Goal: Information Seeking & Learning: Check status

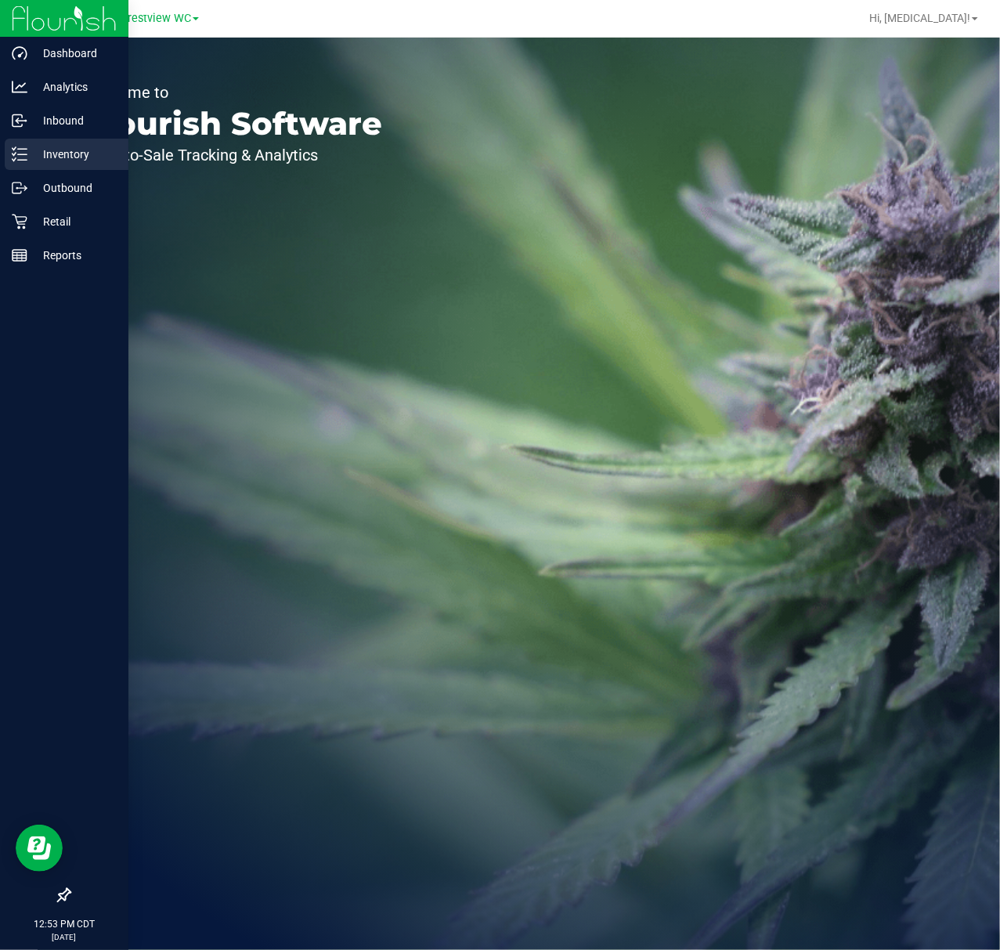
click at [50, 149] on p "Inventory" at bounding box center [74, 154] width 94 height 19
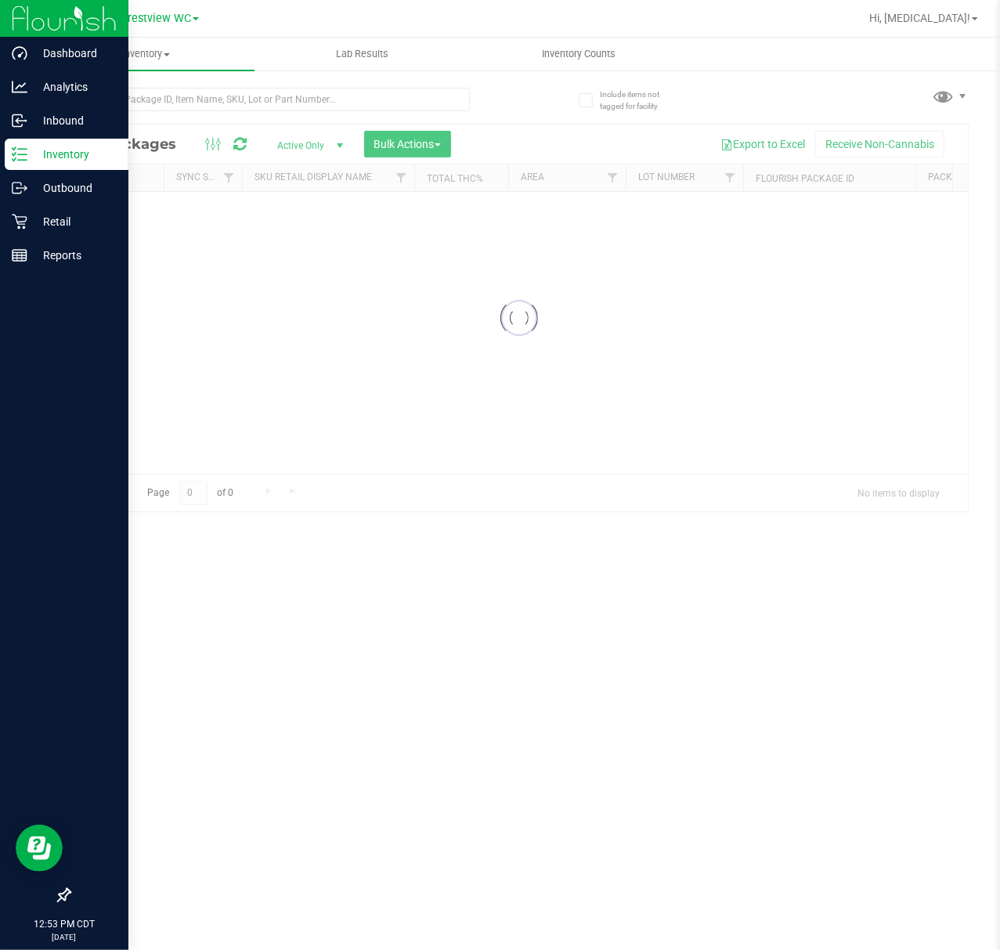
click at [55, 893] on div at bounding box center [64, 895] width 128 height 30
click at [61, 893] on icon at bounding box center [64, 895] width 16 height 16
click at [56, 897] on input "checkbox" at bounding box center [56, 897] width 0 height 0
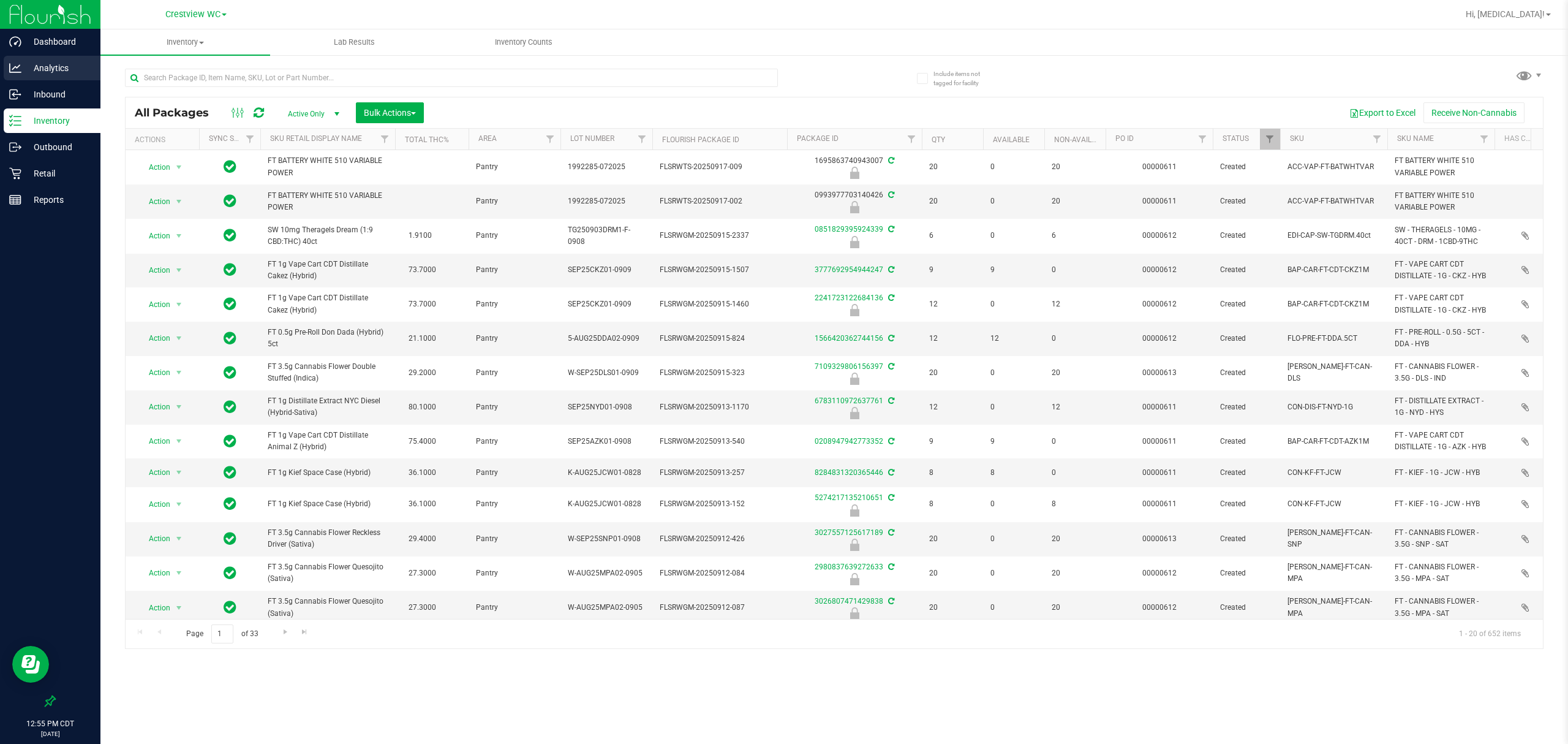
click at [49, 80] on div "Analytics" at bounding box center [52, 67] width 97 height 24
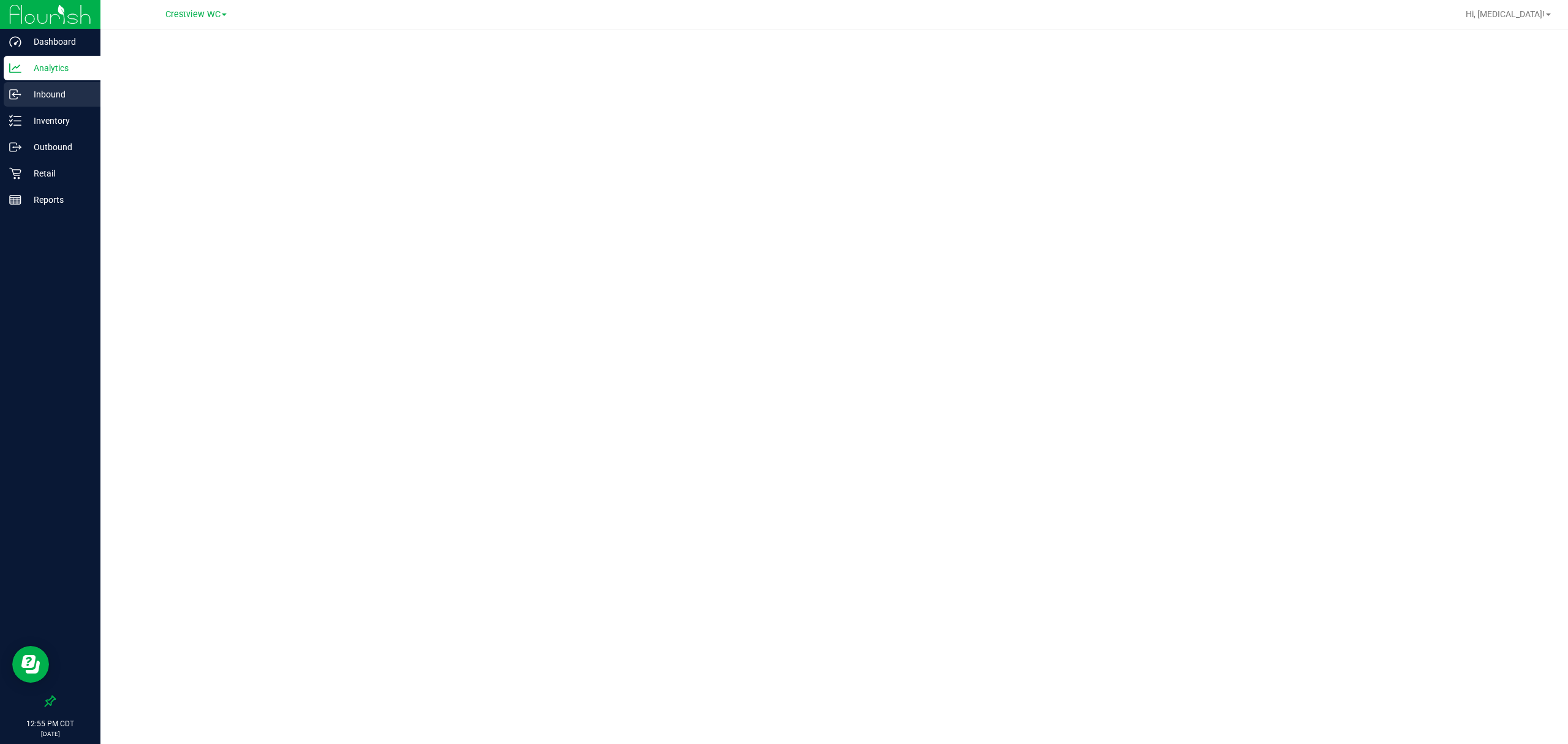
click at [55, 99] on p "Inbound" at bounding box center [58, 94] width 74 height 15
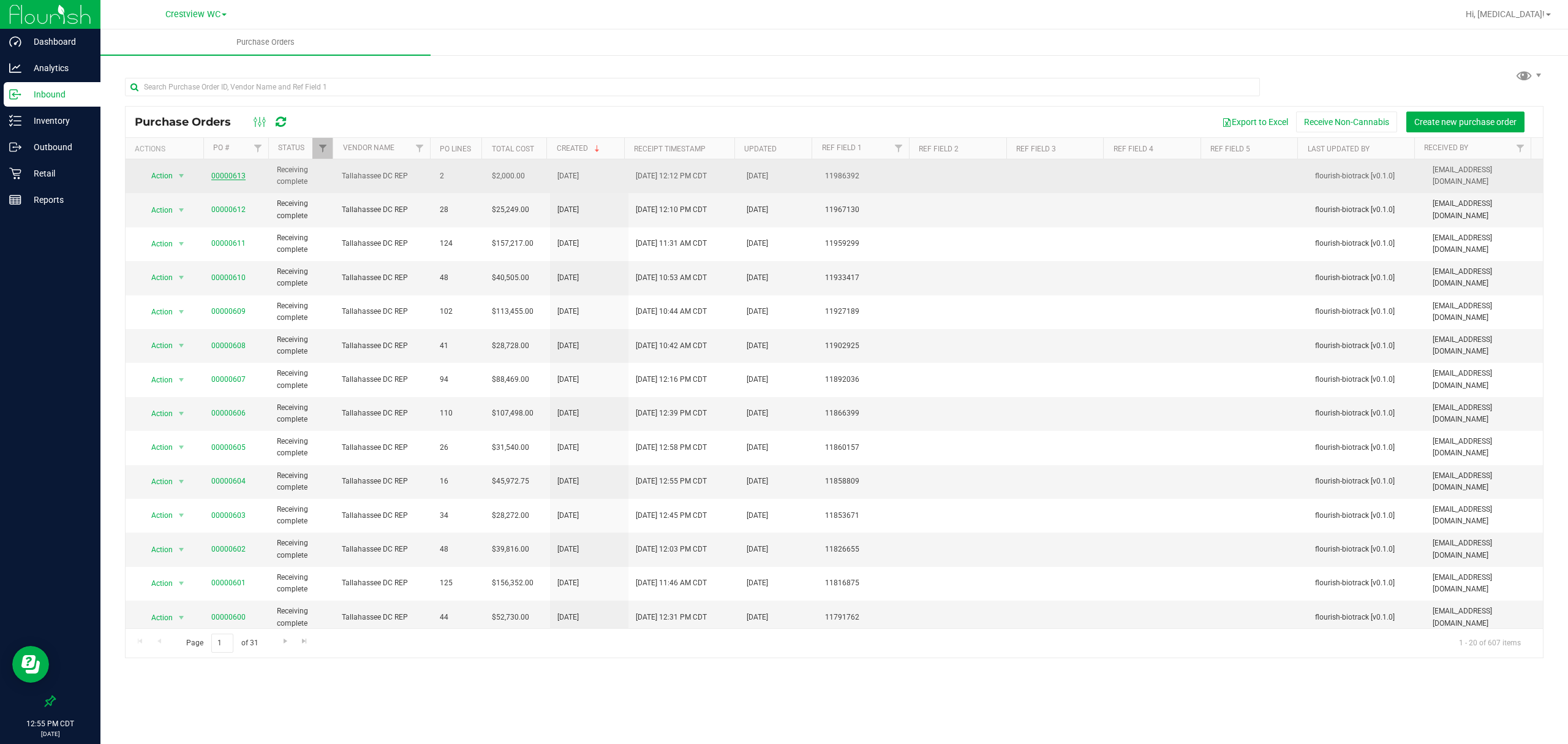
click at [219, 177] on link "00000613" at bounding box center [228, 175] width 34 height 9
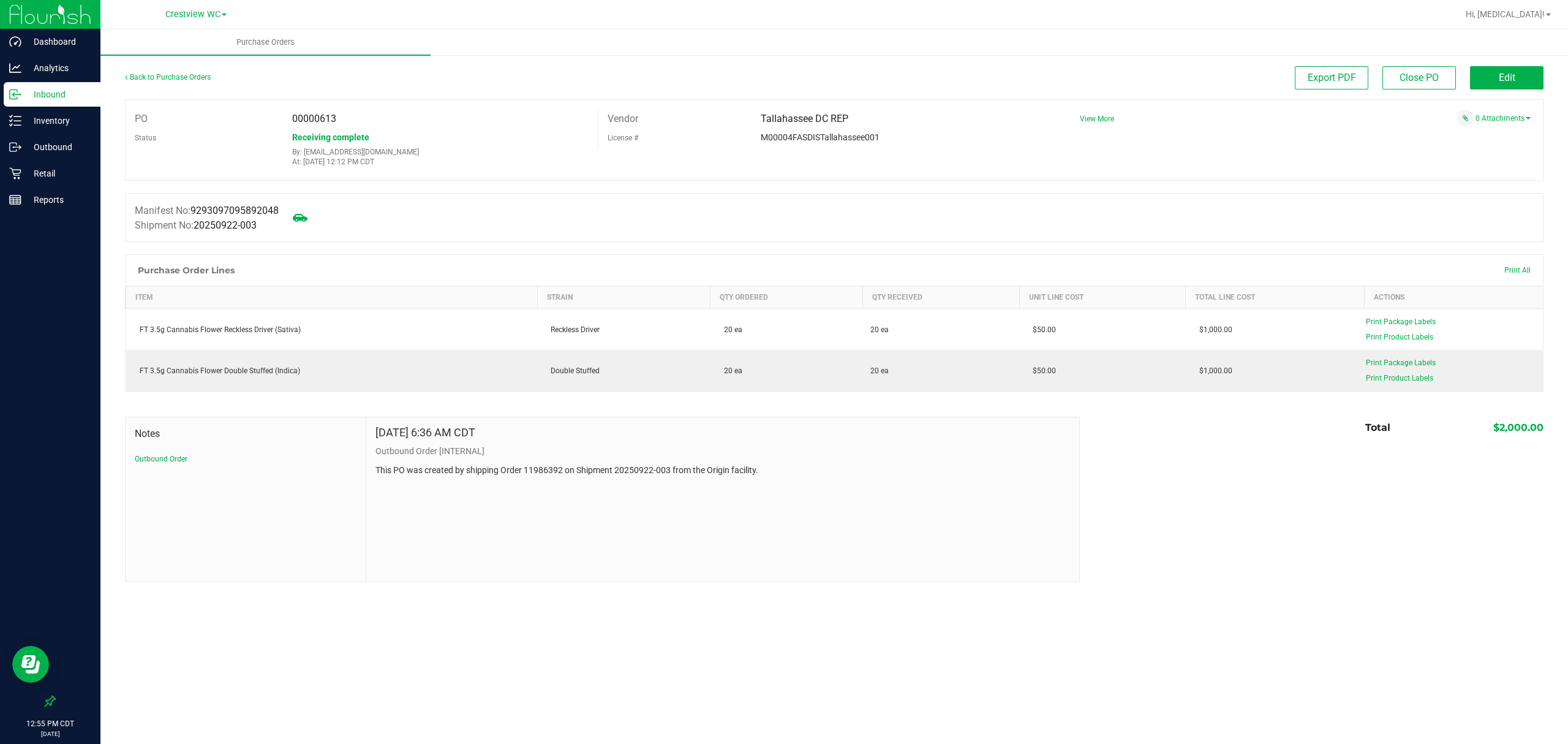
click at [49, 97] on p "Inbound" at bounding box center [58, 94] width 74 height 15
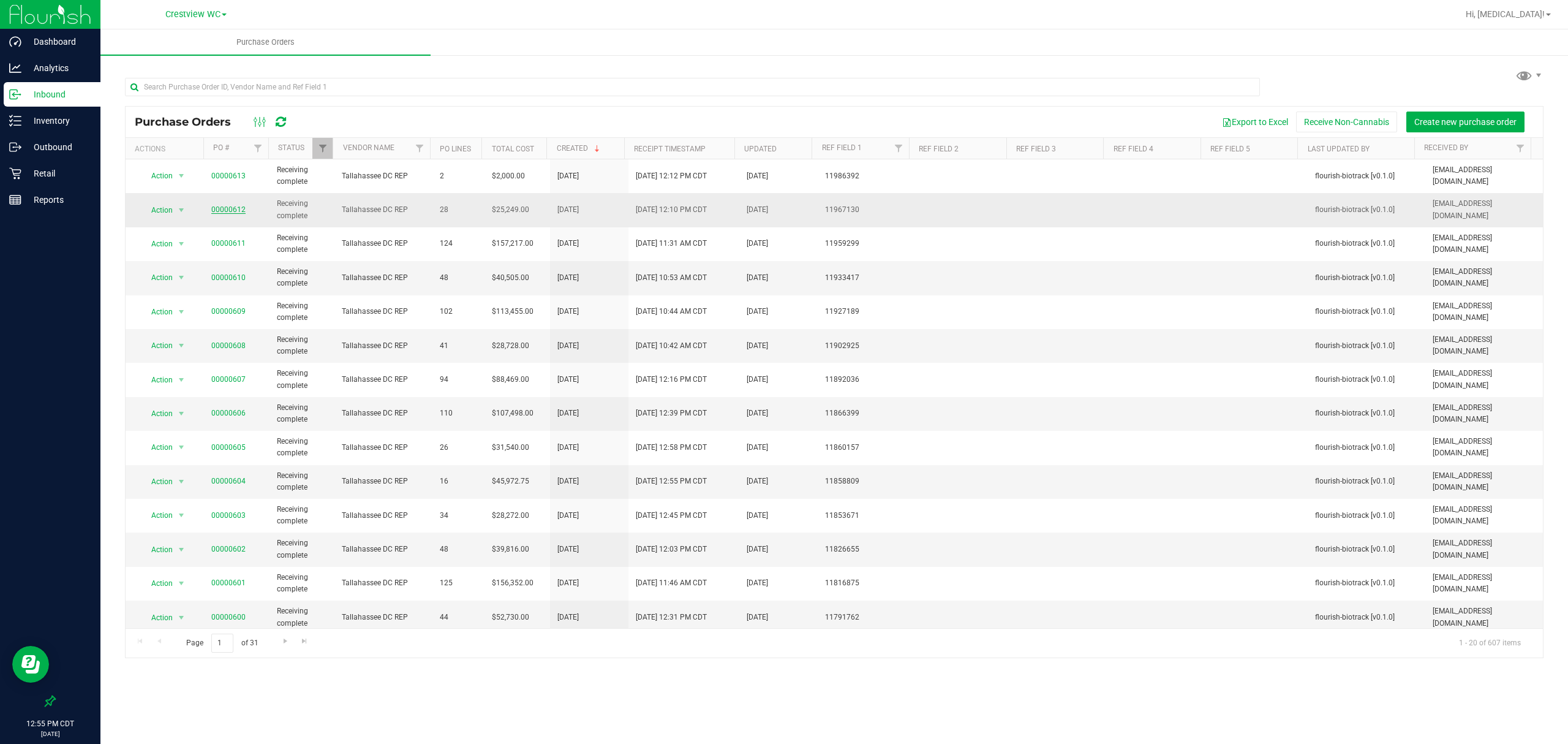
click at [225, 207] on link "00000612" at bounding box center [228, 209] width 34 height 9
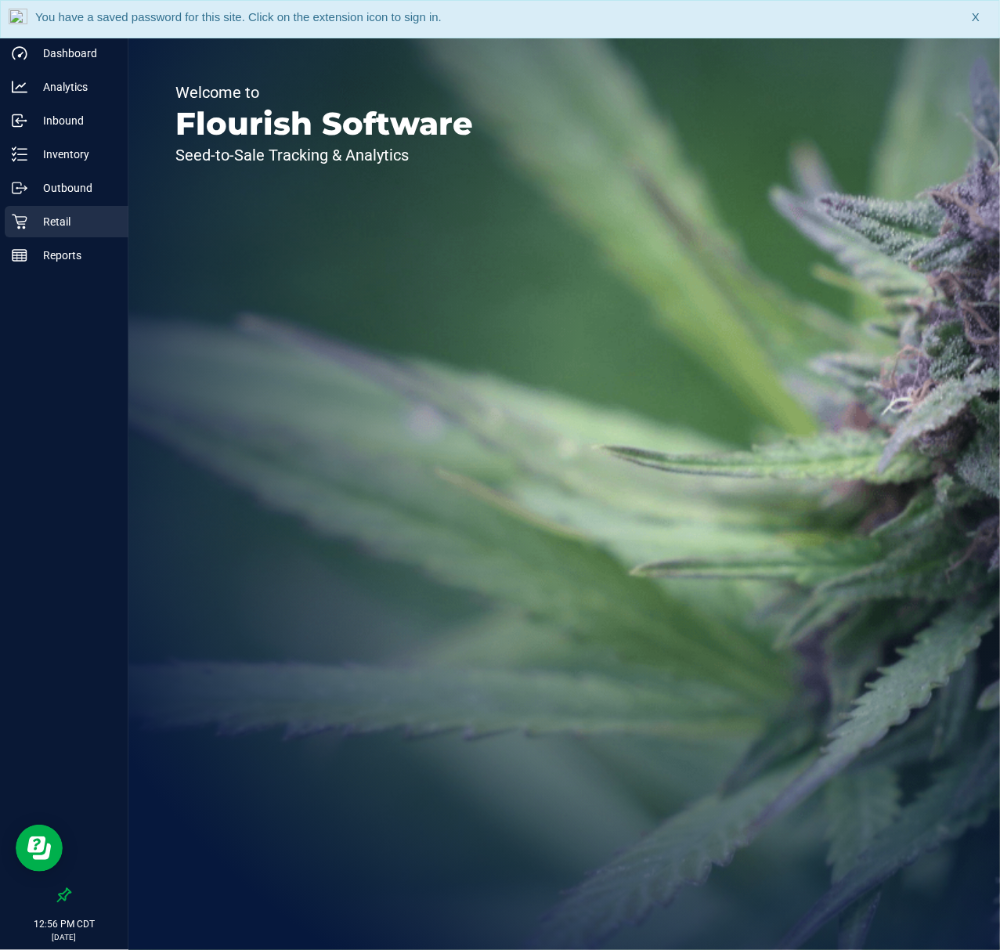
click at [53, 226] on p "Retail" at bounding box center [74, 221] width 94 height 19
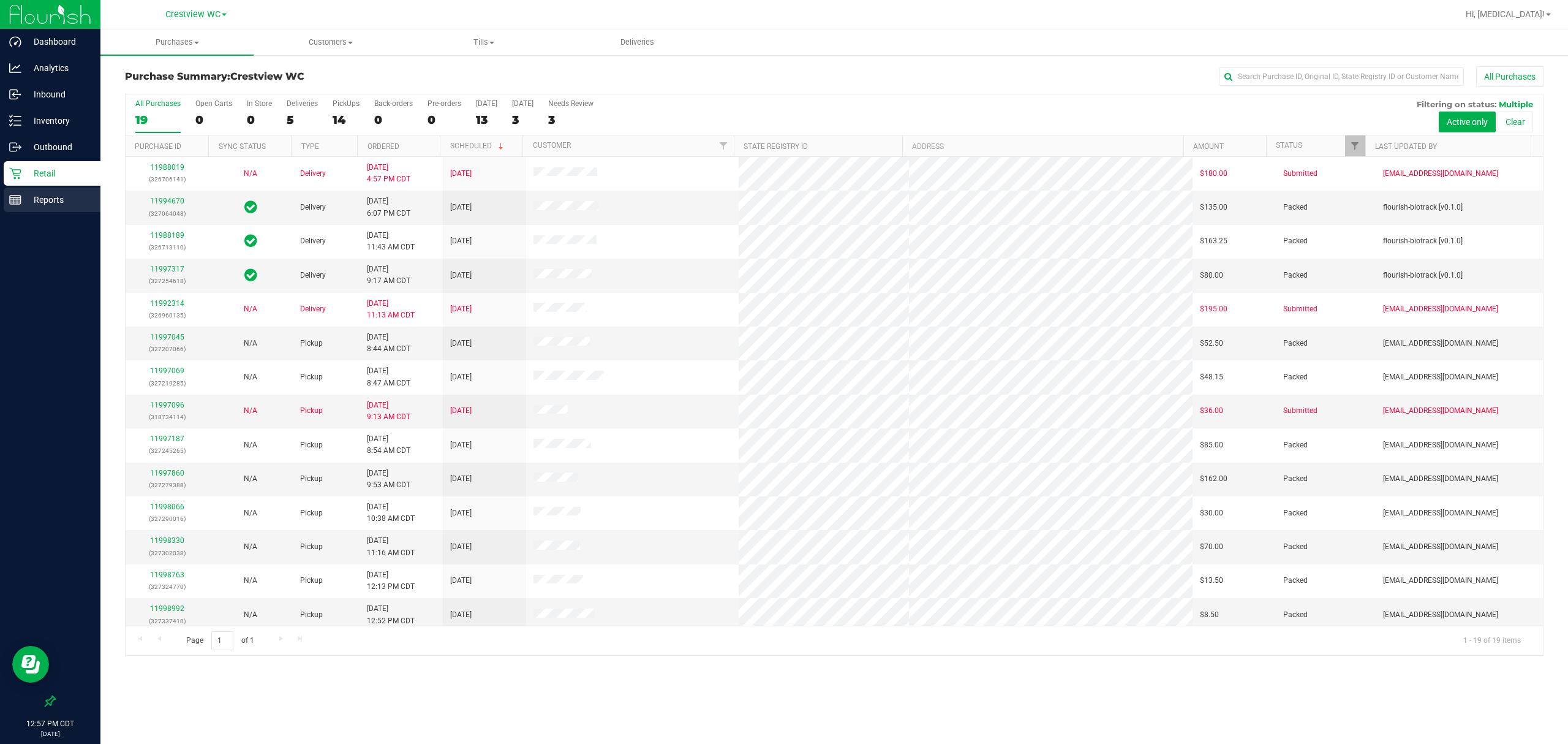
click at [47, 199] on p "Reports" at bounding box center [58, 199] width 74 height 15
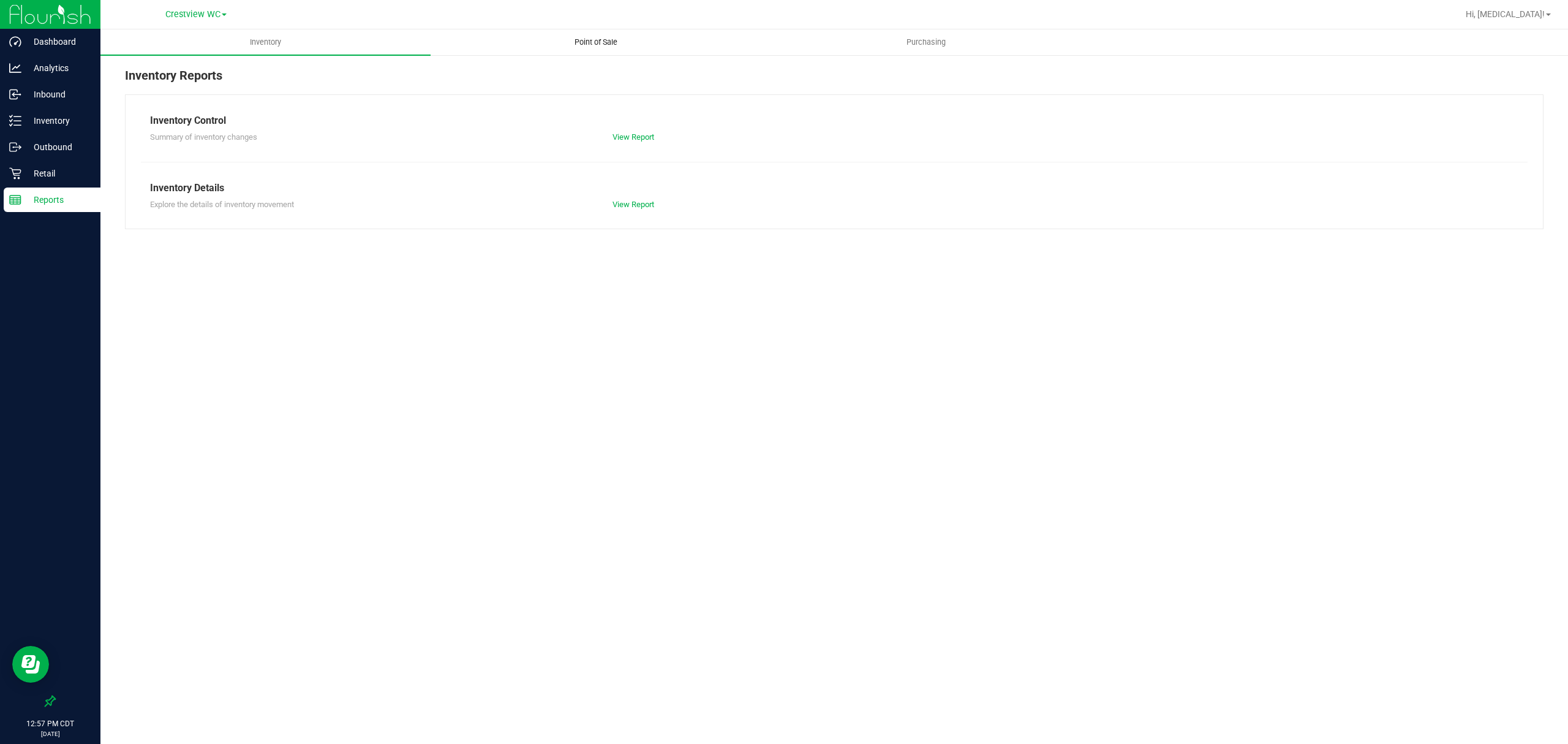
click at [586, 37] on span "Point of Sale" at bounding box center [596, 42] width 76 height 11
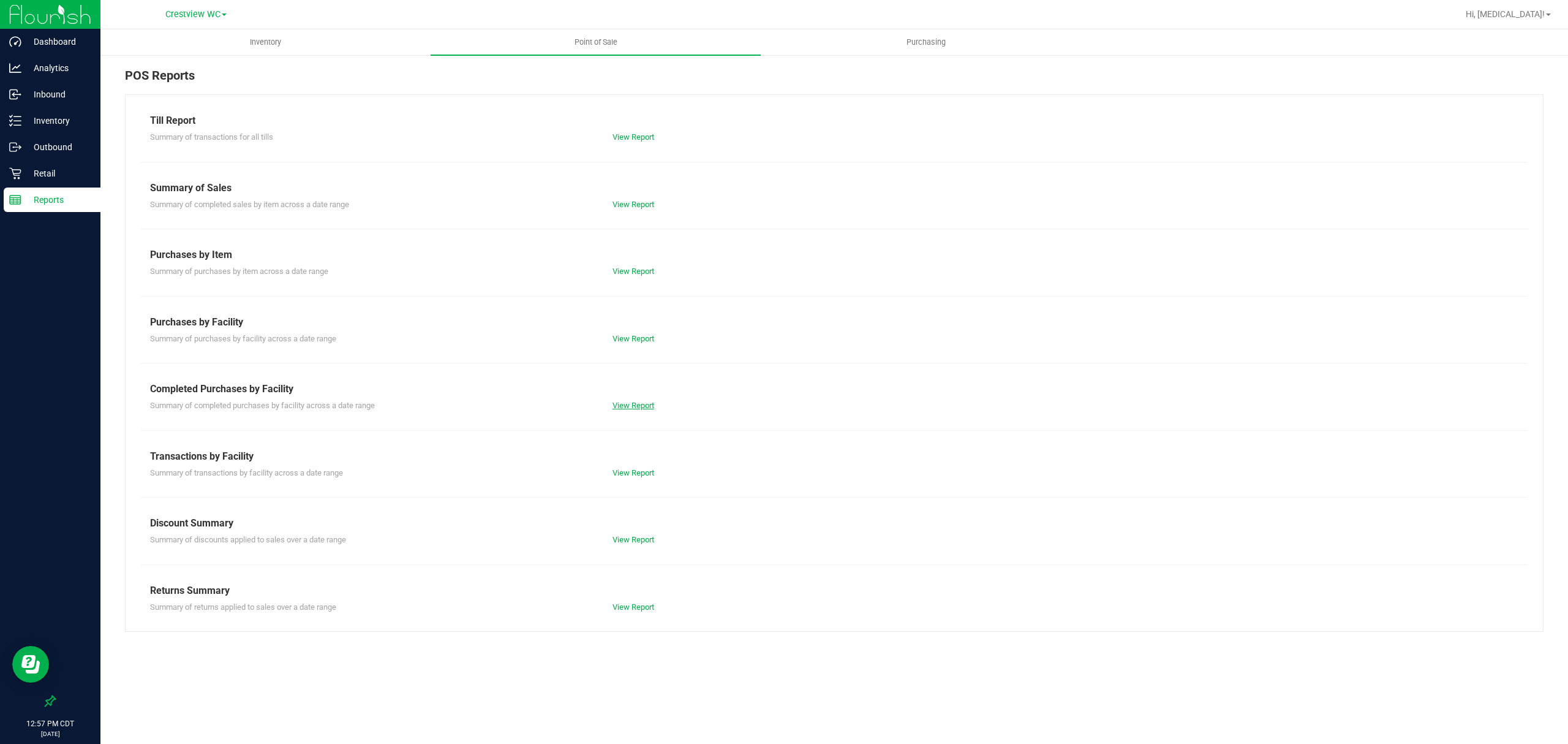
click at [634, 401] on link "View Report" at bounding box center [633, 405] width 41 height 9
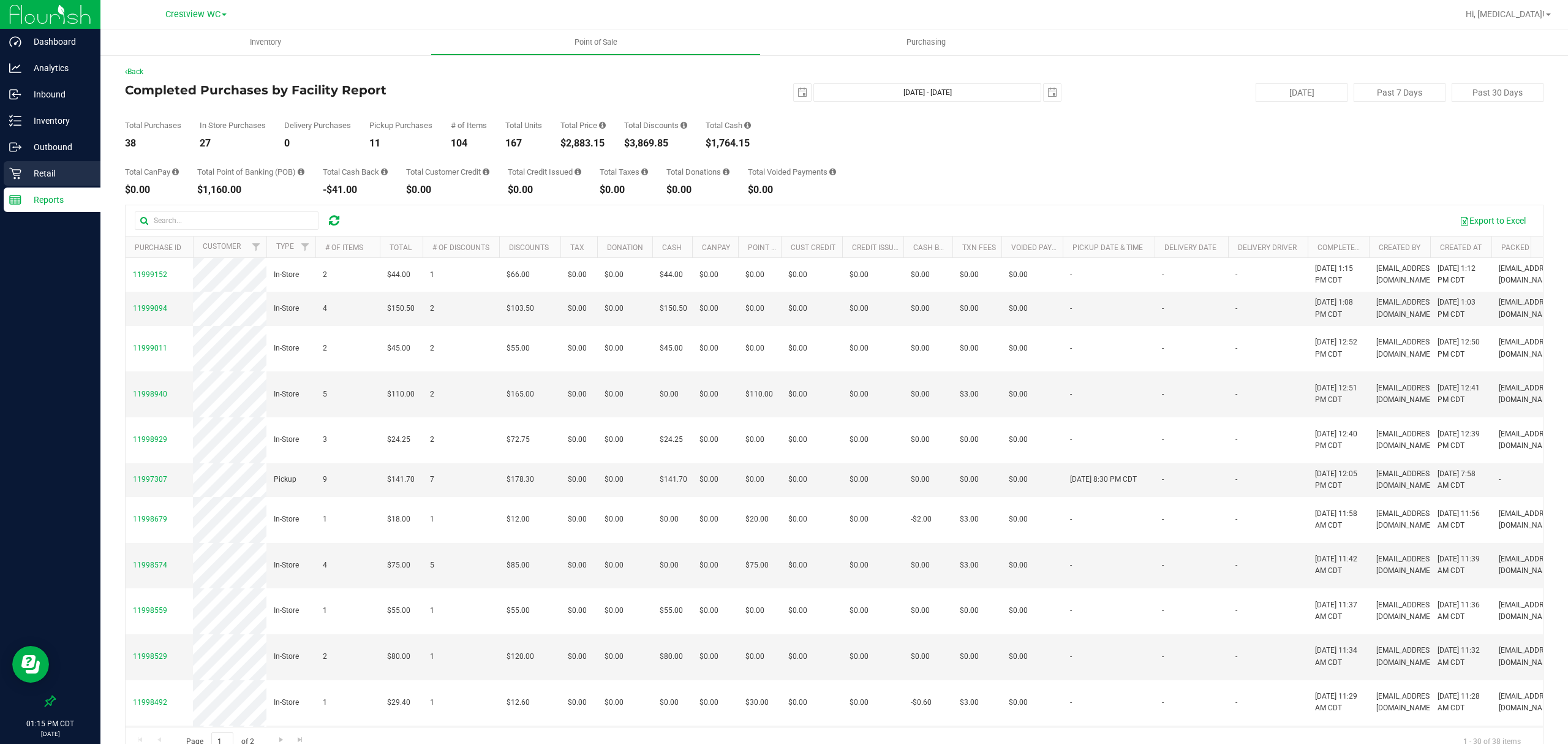
click at [55, 179] on p "Retail" at bounding box center [58, 173] width 74 height 15
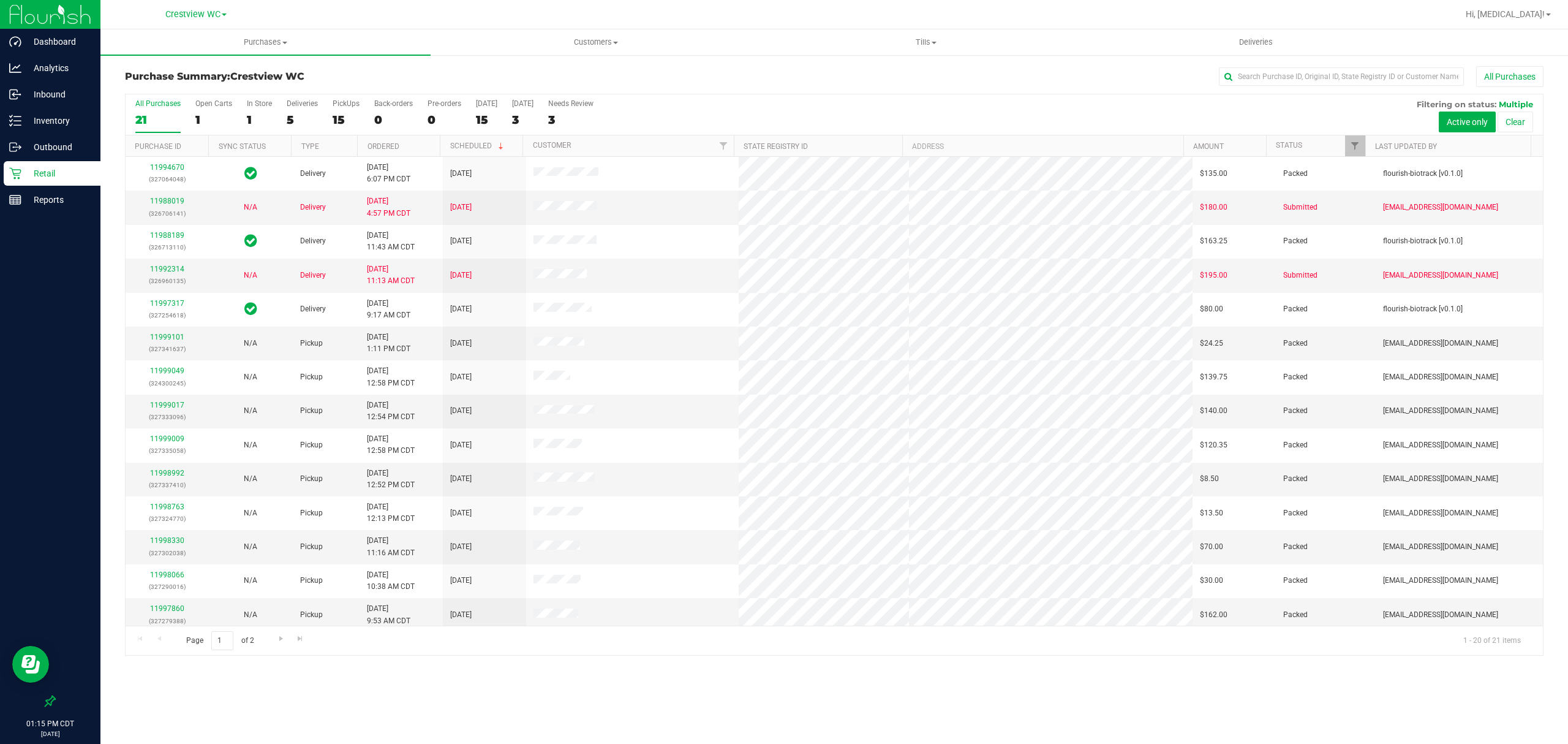
click at [346, 118] on div "15" at bounding box center [346, 120] width 27 height 14
click at [0, 0] on input "PickUps 15" at bounding box center [0, 0] width 0 height 0
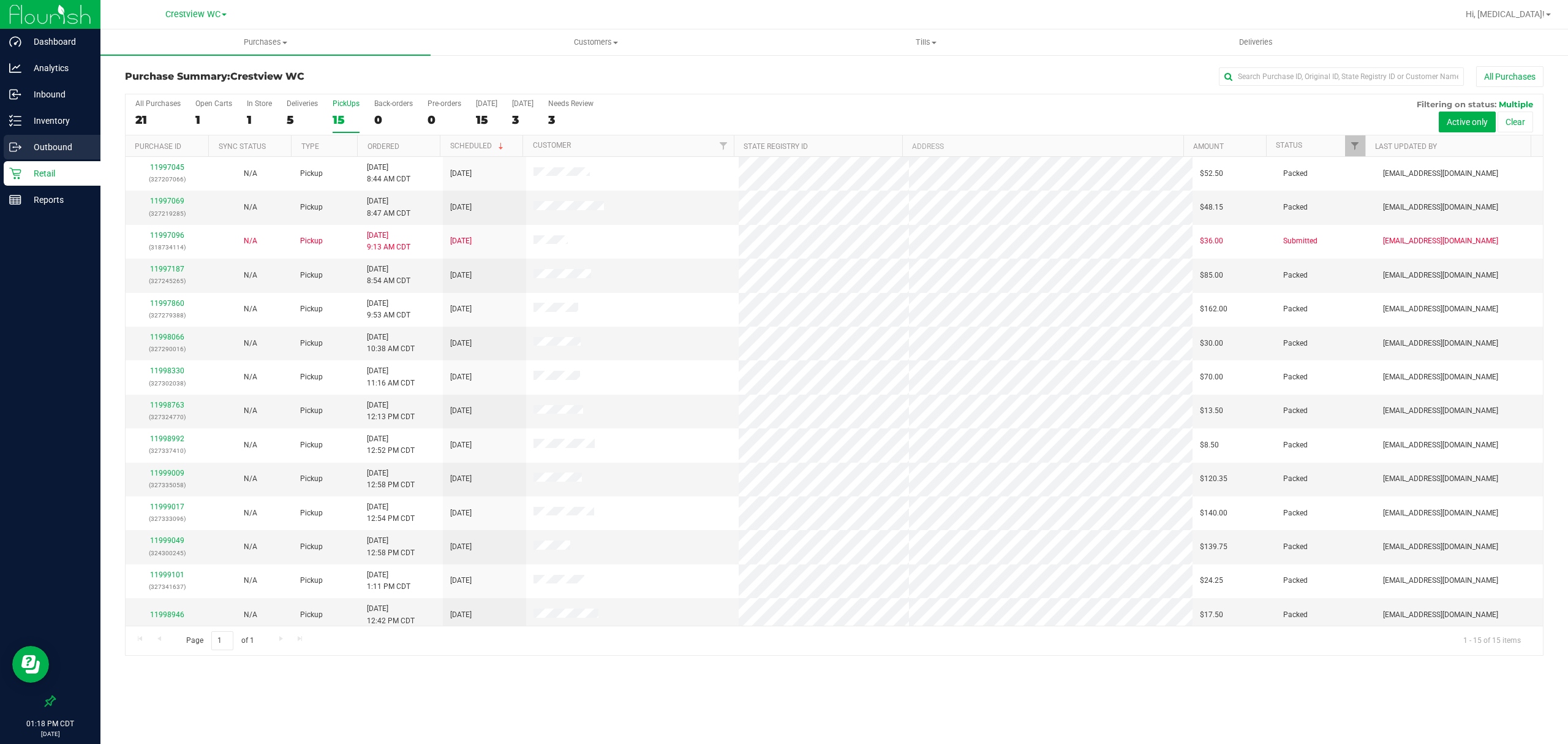
click at [50, 143] on p "Outbound" at bounding box center [58, 147] width 74 height 15
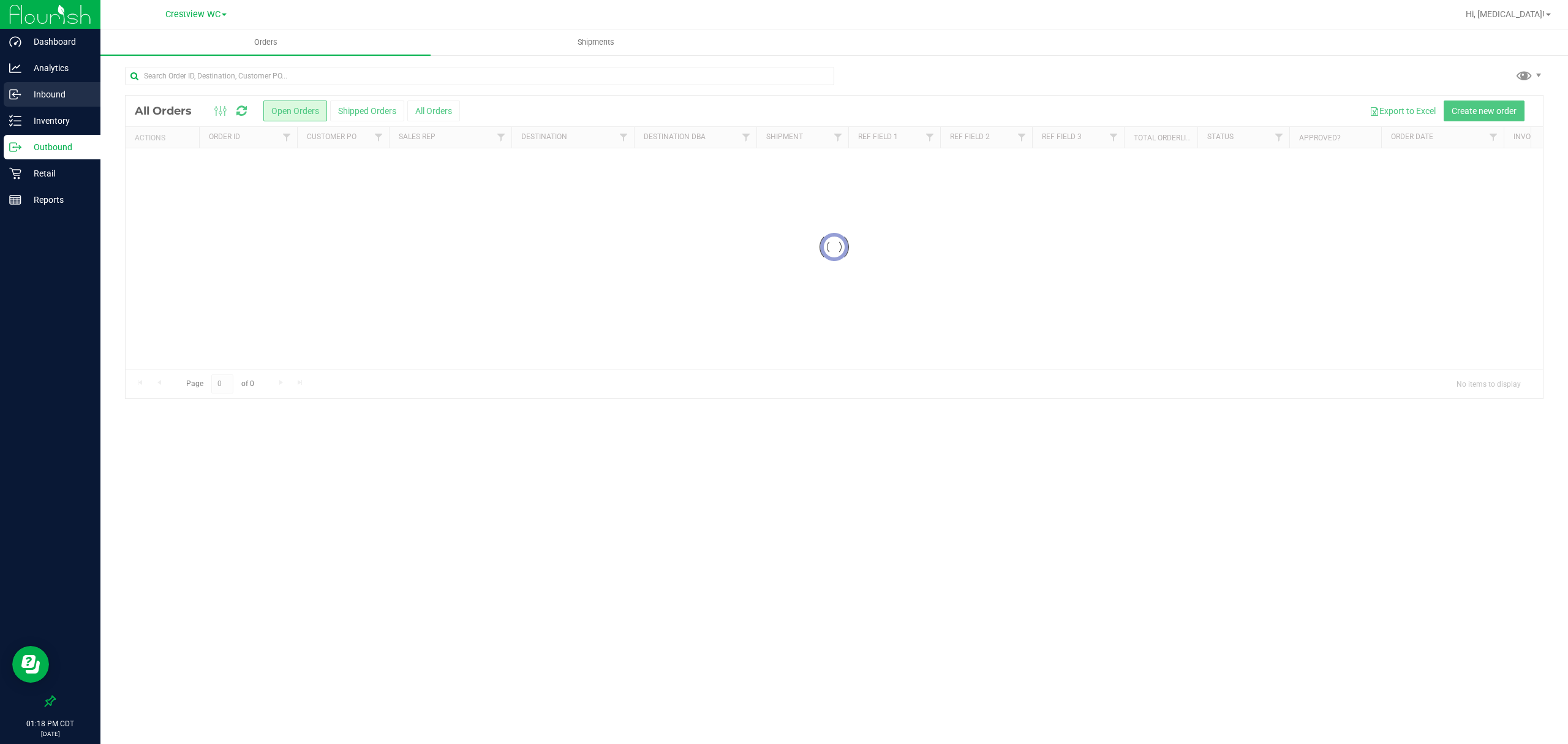
click at [39, 95] on p "Inbound" at bounding box center [58, 94] width 74 height 15
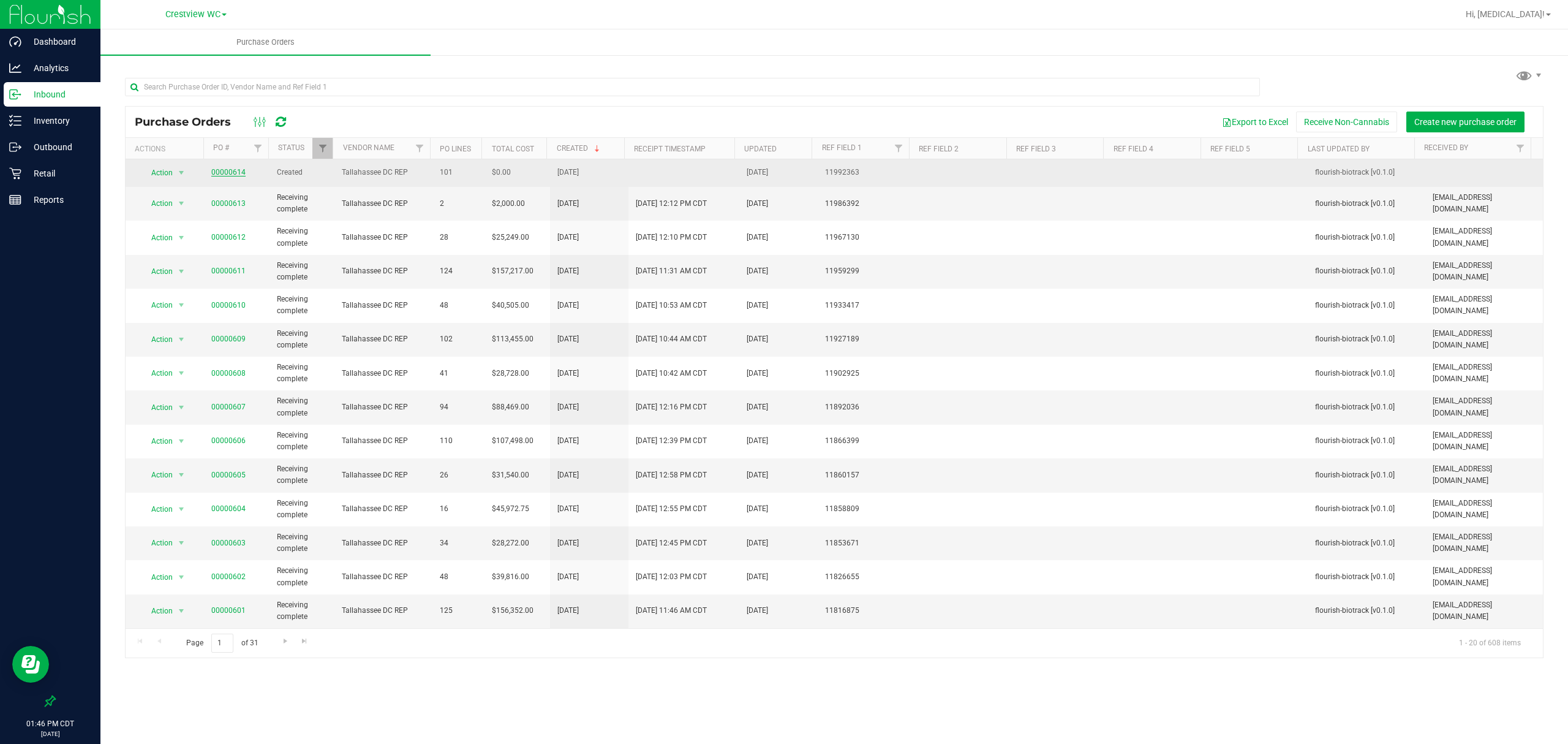
click at [225, 168] on link "00000614" at bounding box center [228, 172] width 34 height 9
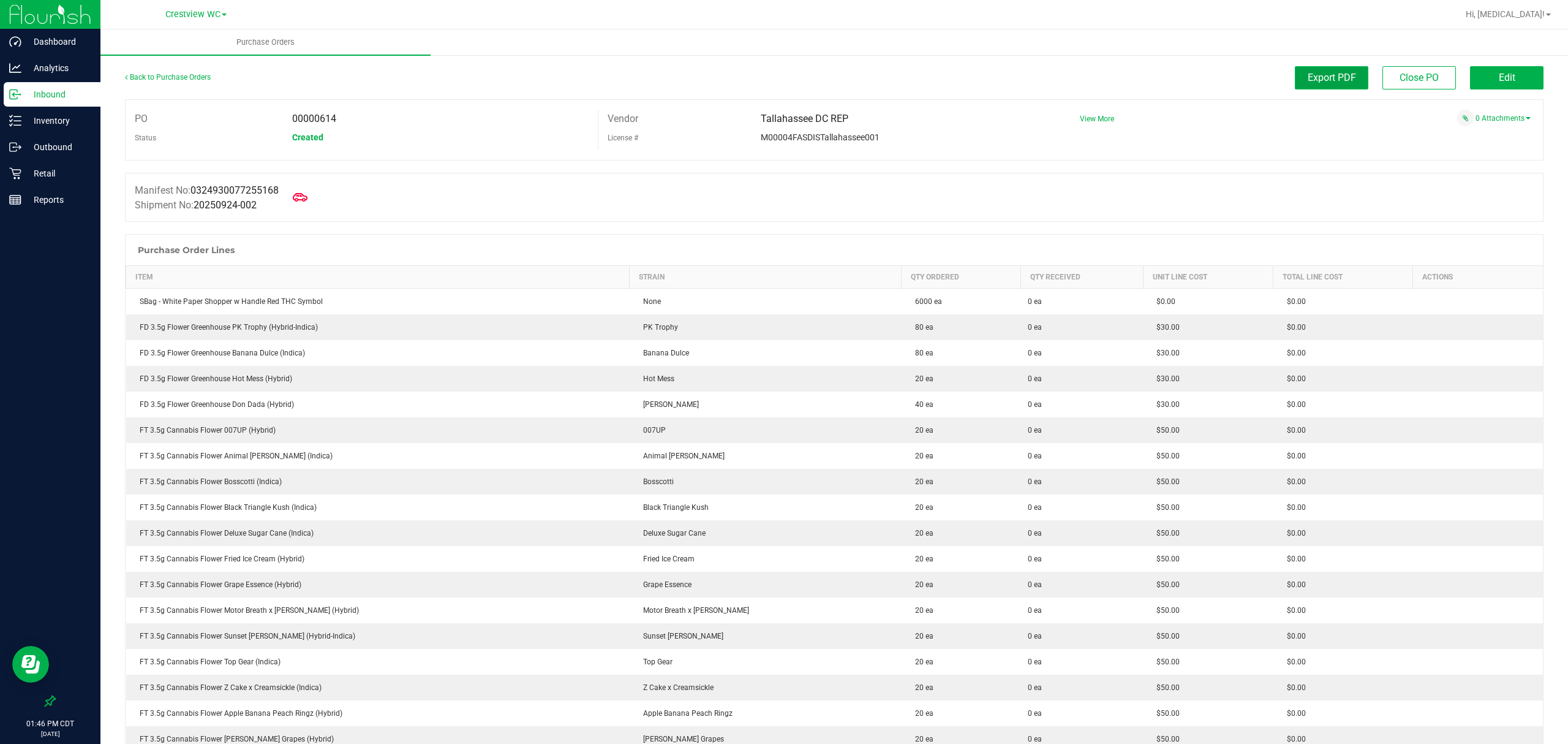
click at [1314, 77] on span "Export PDF" at bounding box center [1332, 77] width 48 height 12
click at [180, 18] on span "Crestview WC" at bounding box center [192, 15] width 55 height 11
click at [177, 62] on link "Ft Walton Beach WC" at bounding box center [196, 59] width 179 height 16
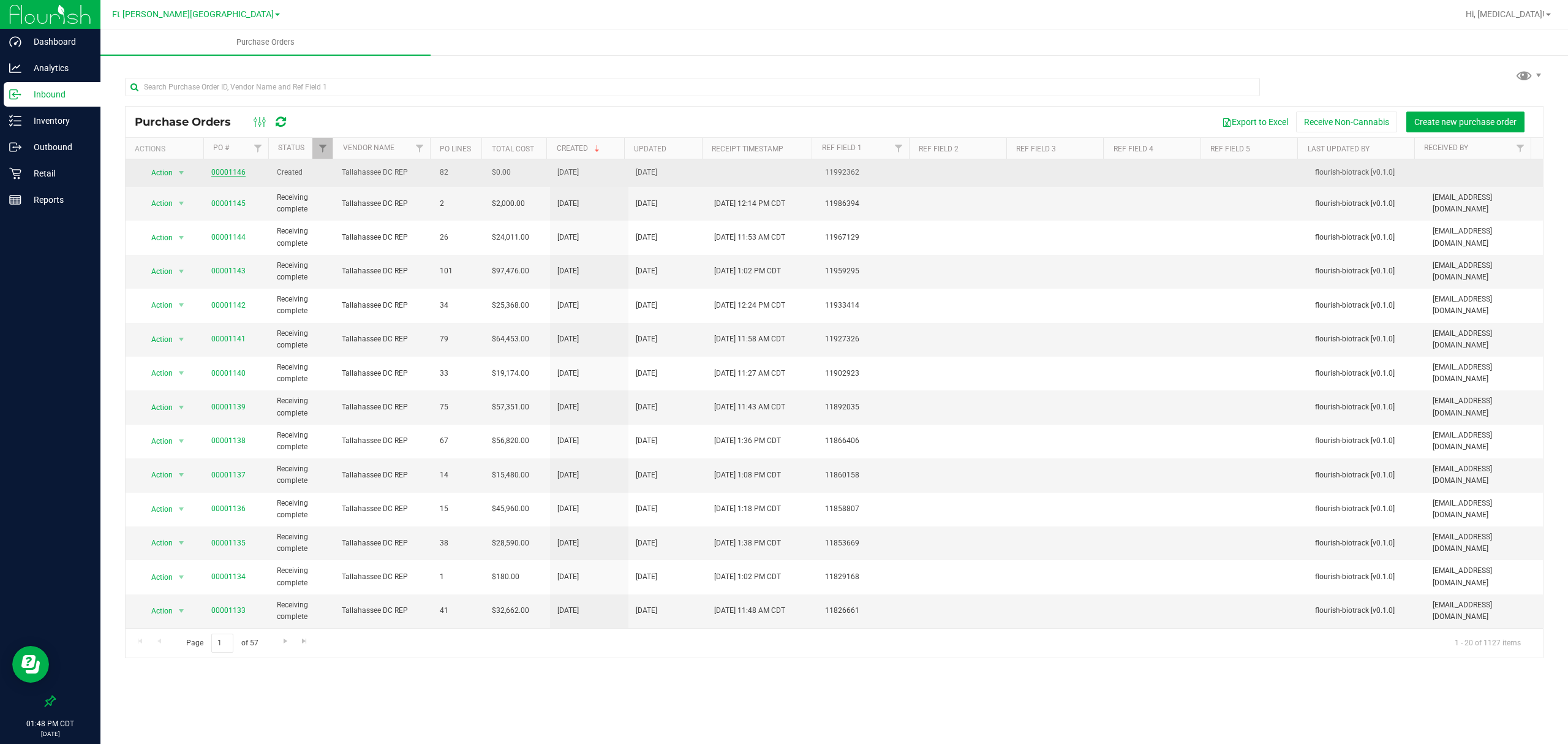
click at [234, 174] on link "00001146" at bounding box center [228, 172] width 34 height 9
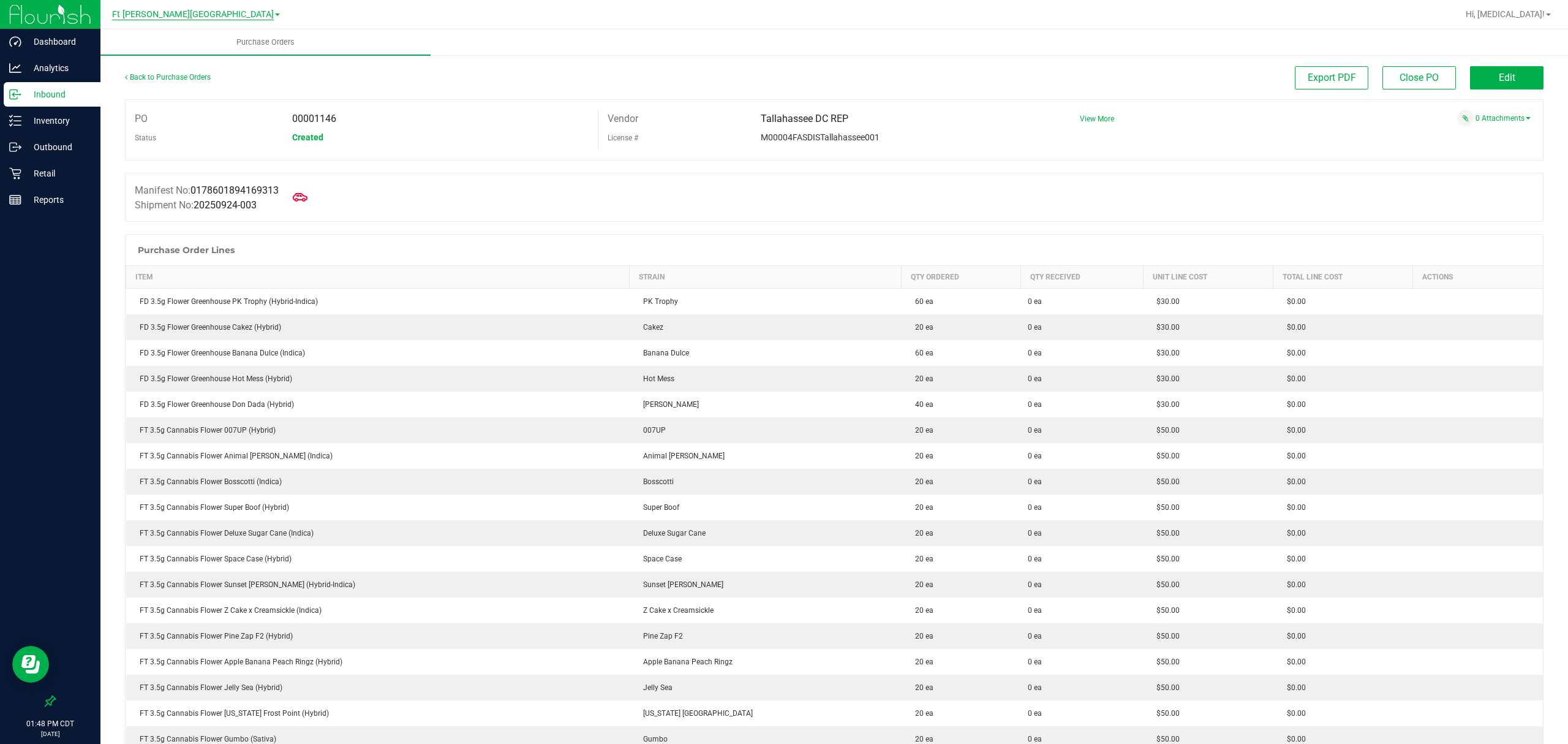
click at [210, 11] on span "Ft Walton Beach WC" at bounding box center [192, 15] width 162 height 11
click at [180, 72] on link "Panama City WC" at bounding box center [196, 75] width 179 height 16
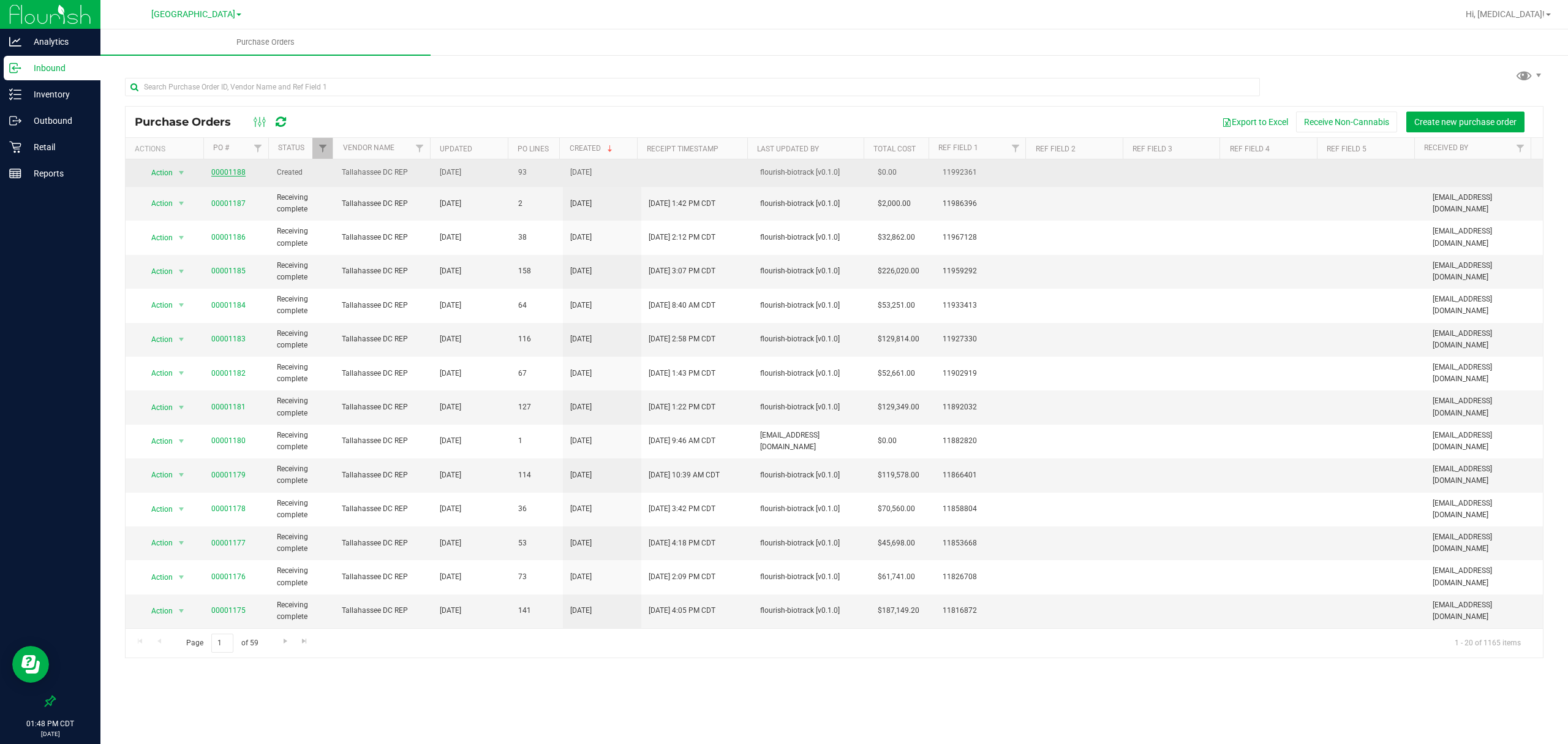
click at [236, 170] on link "00001188" at bounding box center [228, 172] width 34 height 9
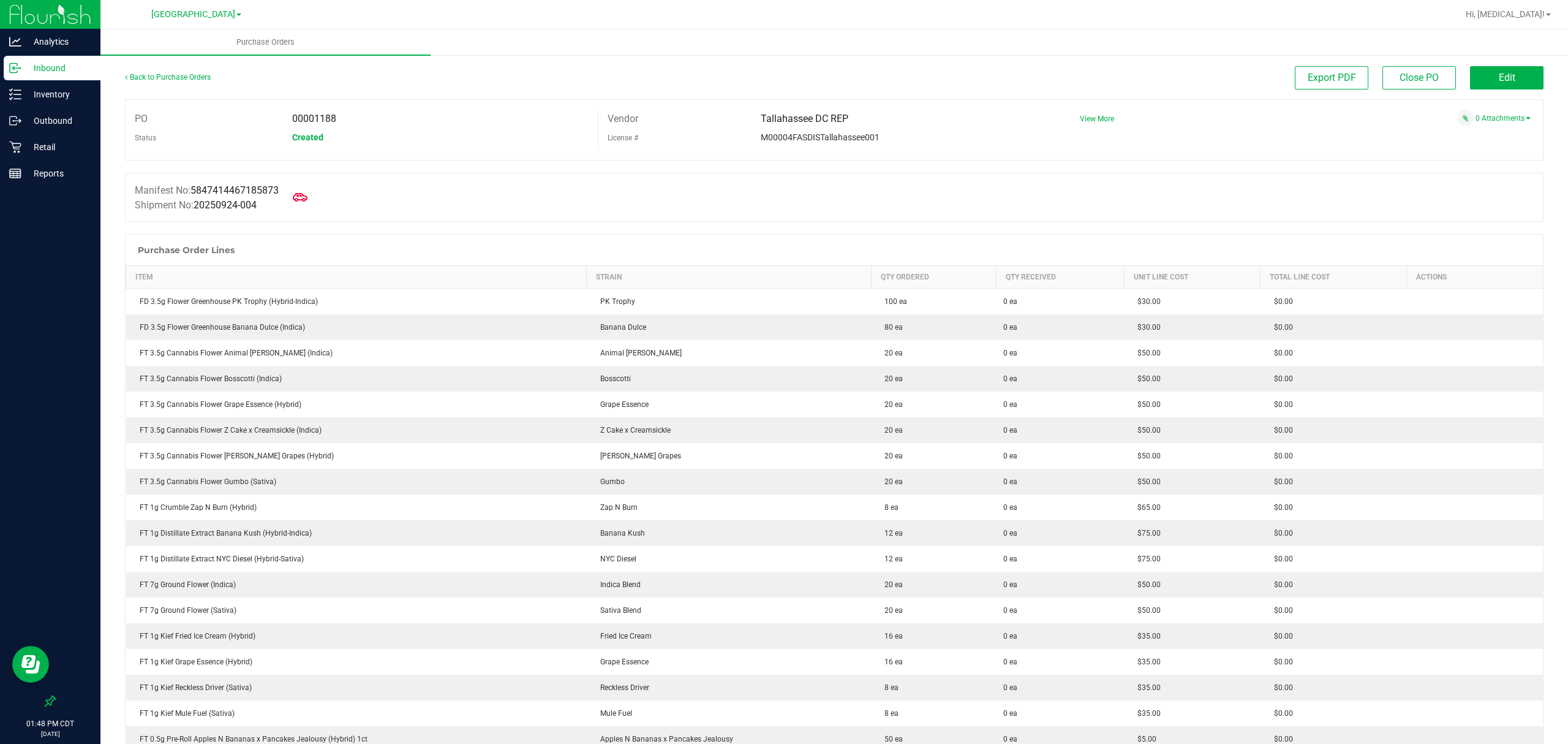
click at [192, 8] on link "Panama City WC" at bounding box center [196, 13] width 90 height 12
click at [170, 95] on link "Pensacola WC" at bounding box center [196, 92] width 179 height 16
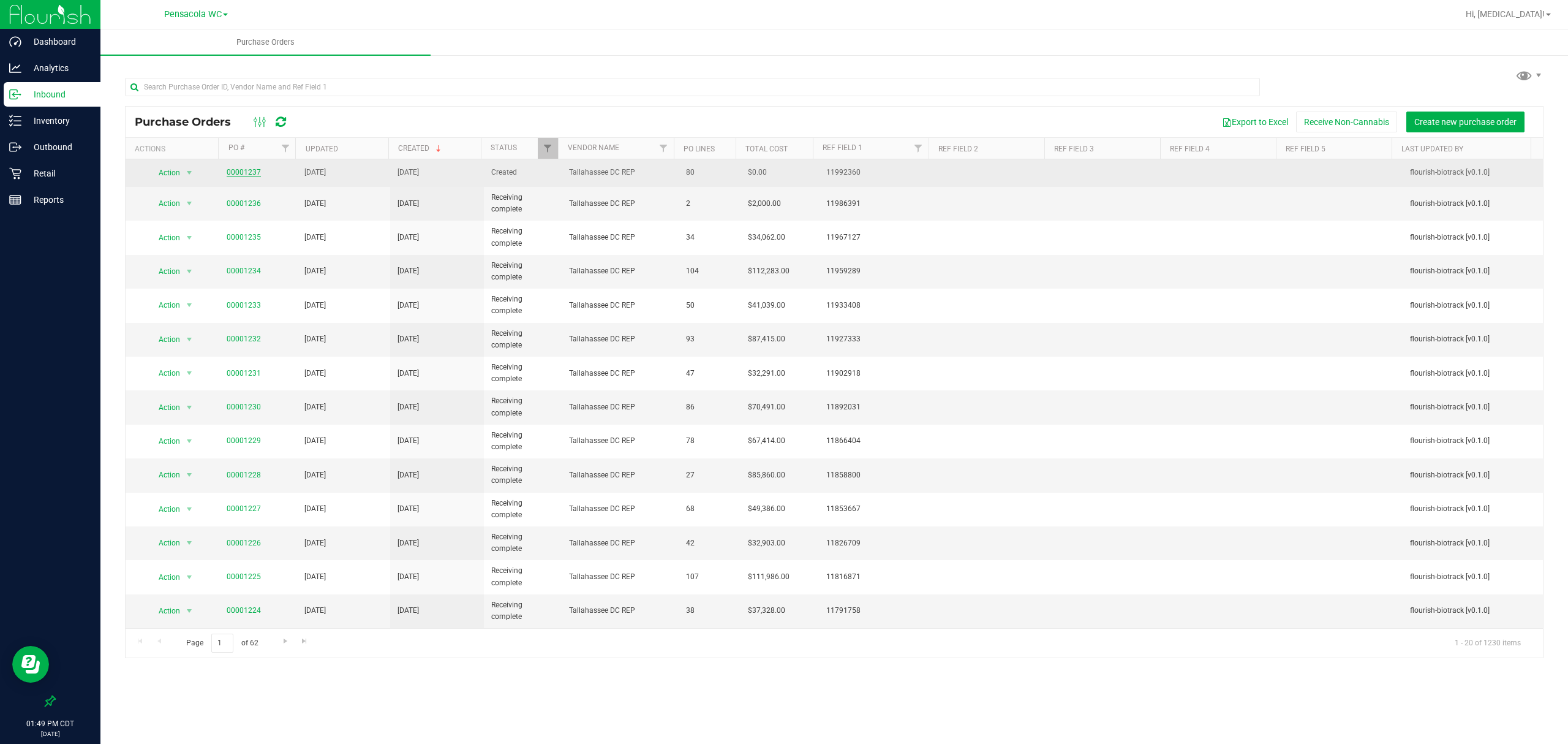
click at [236, 174] on link "00001237" at bounding box center [244, 172] width 34 height 9
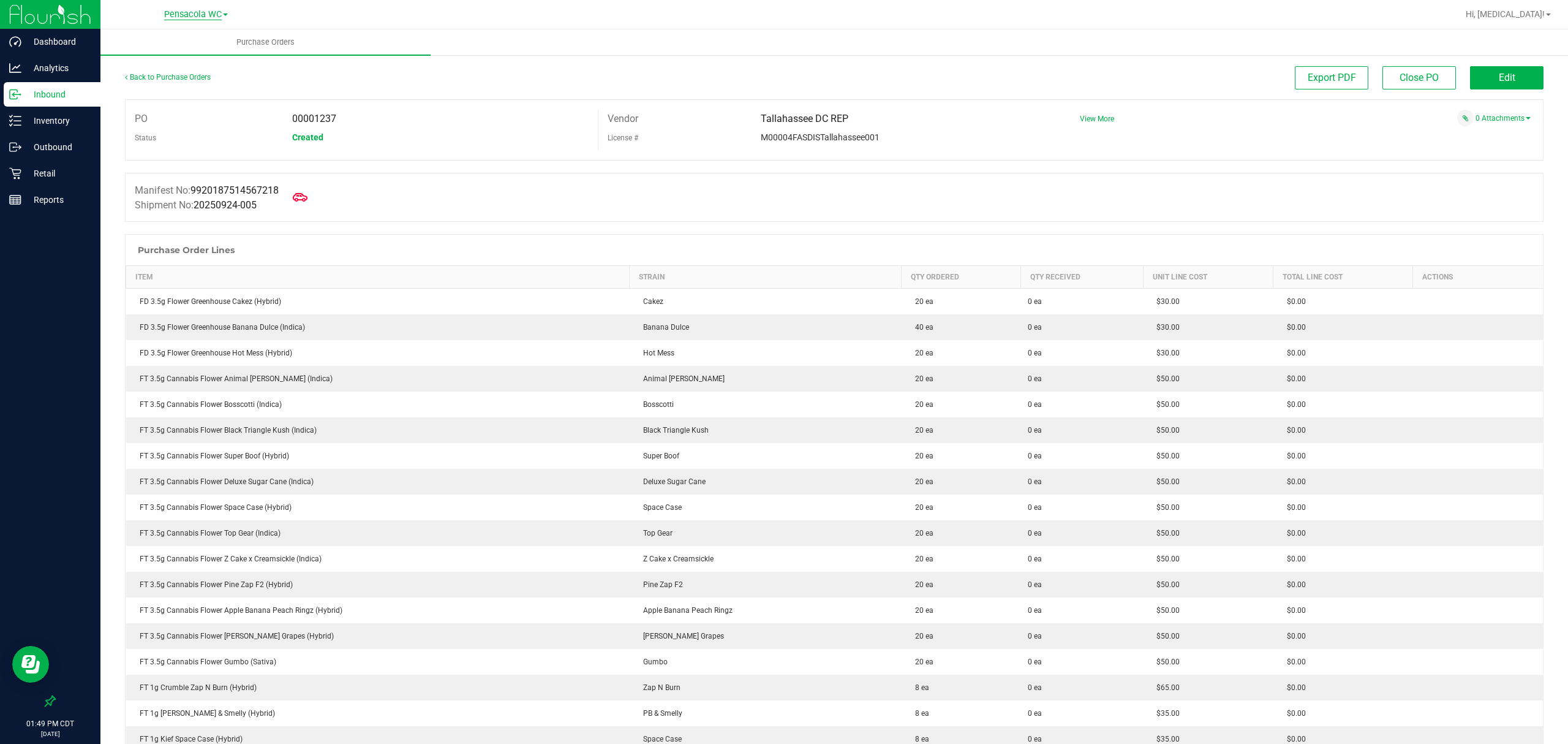
click at [189, 11] on span "Pensacola WC" at bounding box center [193, 15] width 58 height 11
click at [199, 113] on link "Tallahassee WC" at bounding box center [196, 108] width 179 height 16
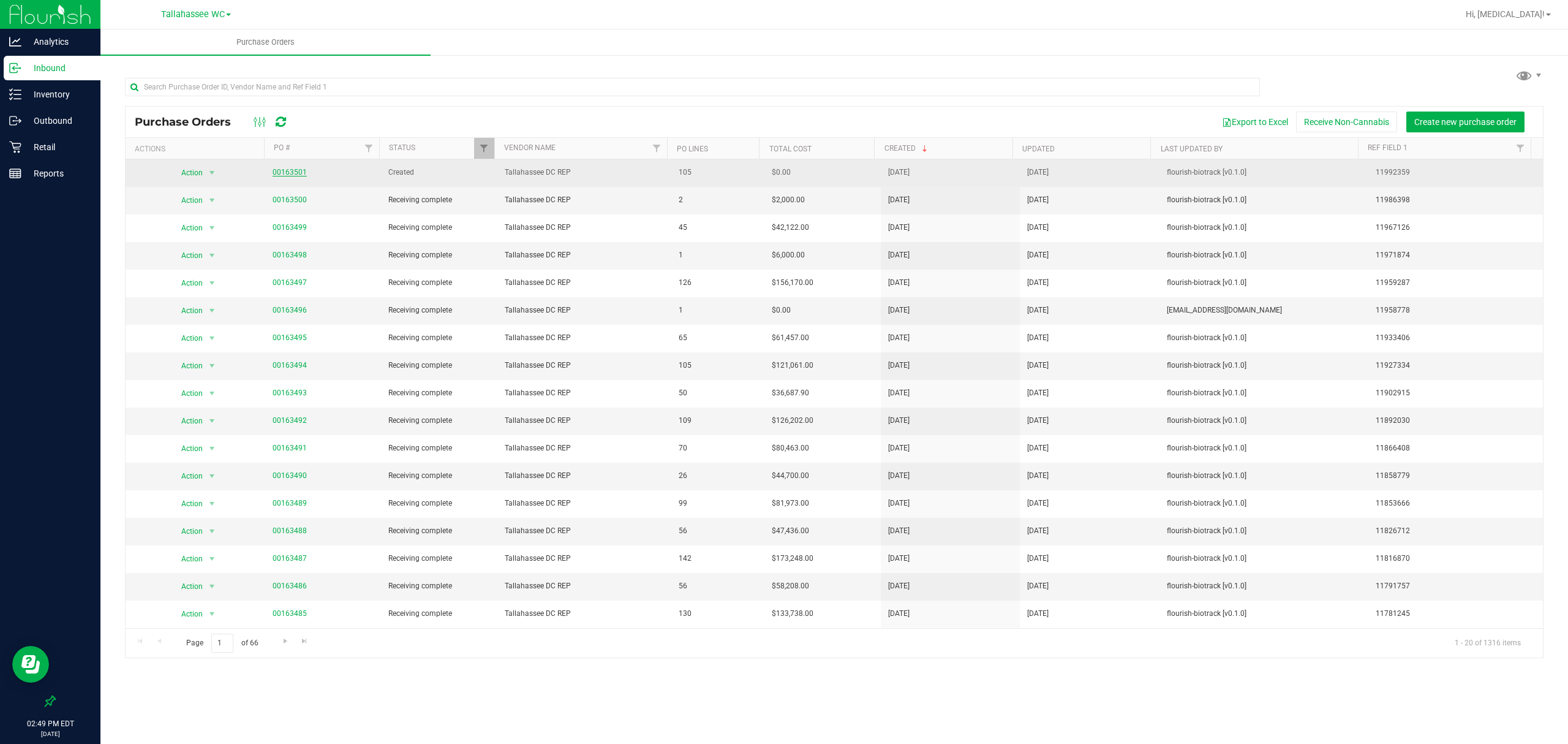
click at [295, 177] on link "00163501" at bounding box center [290, 172] width 34 height 9
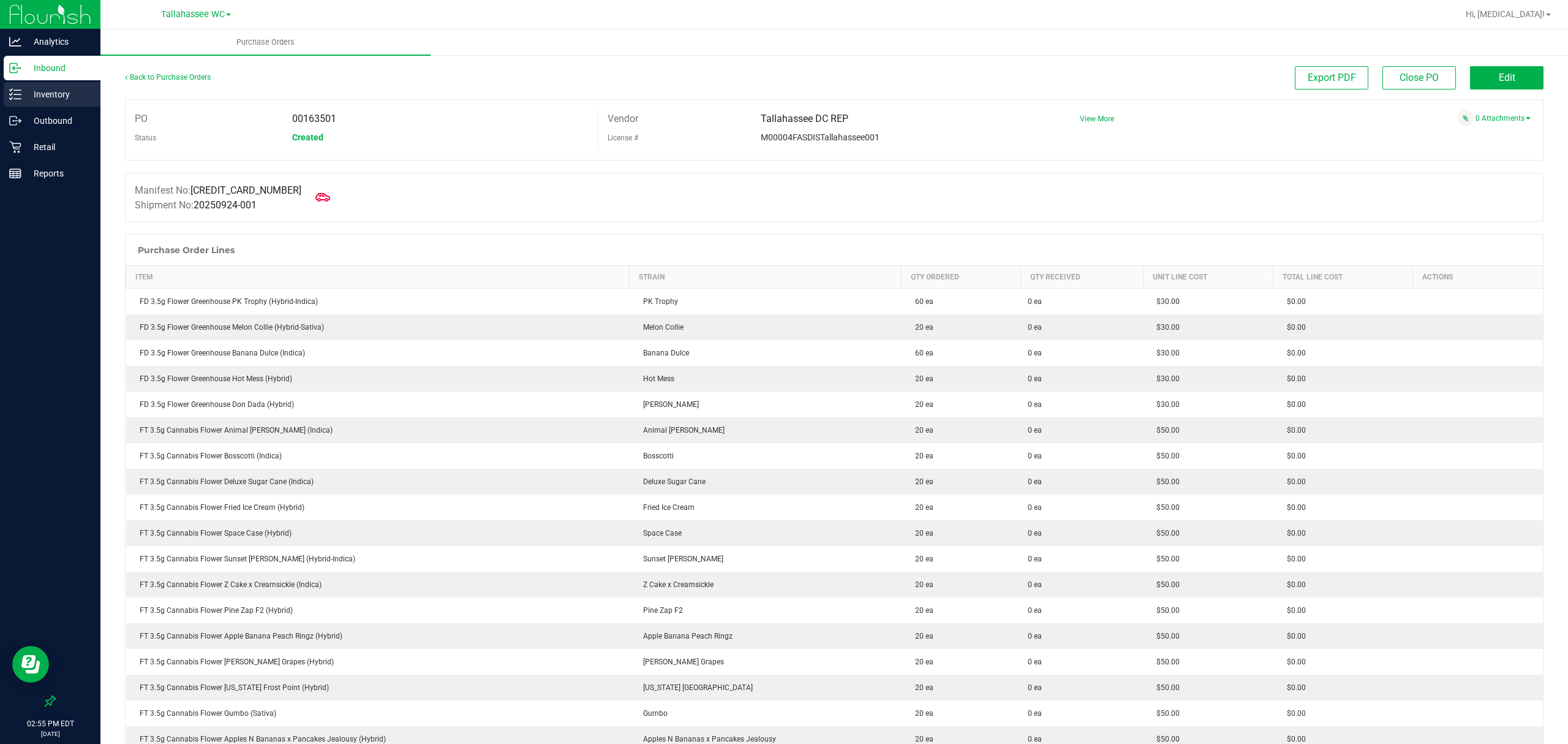
click at [62, 98] on p "Inventory" at bounding box center [58, 94] width 74 height 15
click at [196, 10] on div "Tallahassee WC Crestview WC Ft Walton Beach WC Panama City WC Pensacola WC Tall…" at bounding box center [834, 372] width 1468 height 744
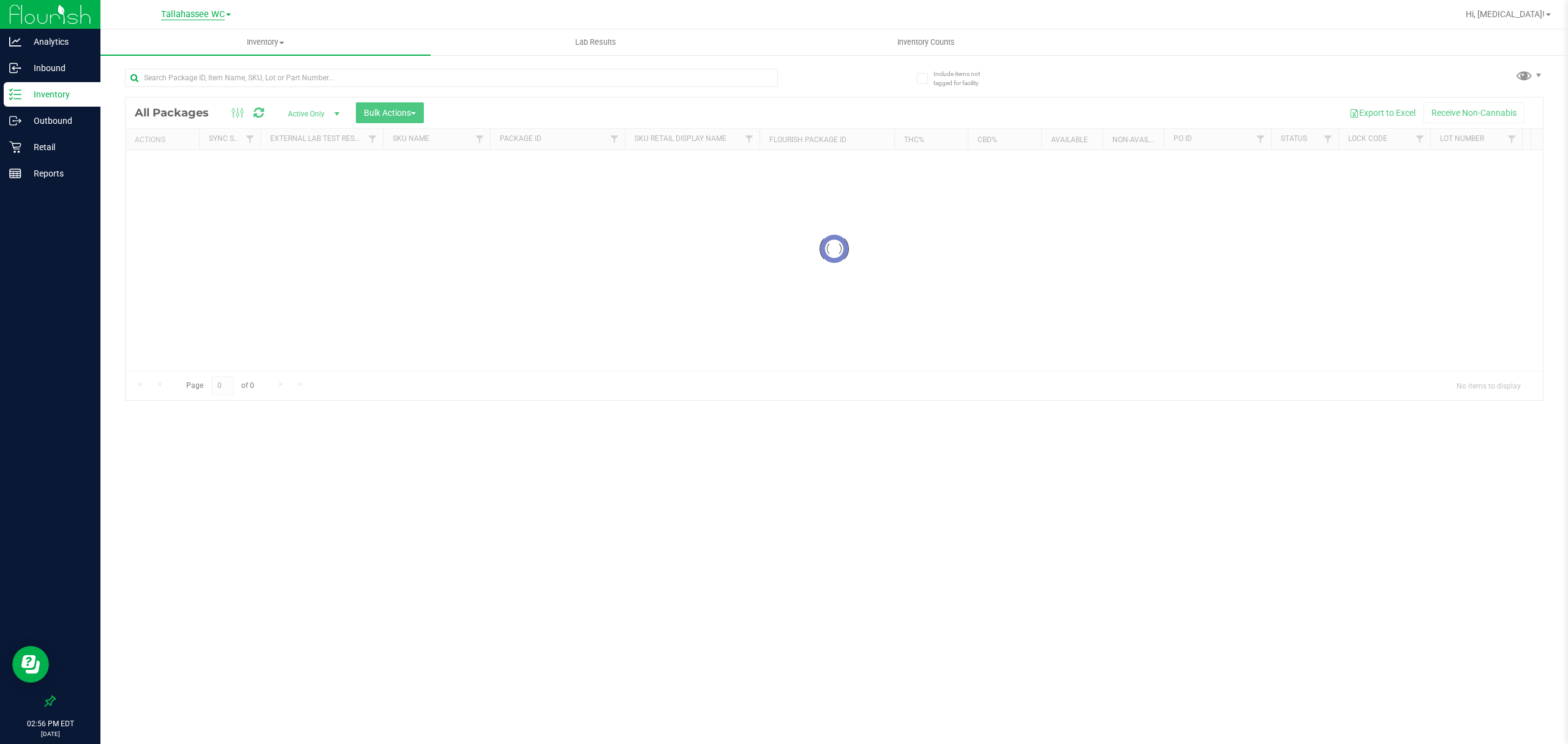
click at [194, 13] on span "Tallahassee WC" at bounding box center [192, 15] width 63 height 11
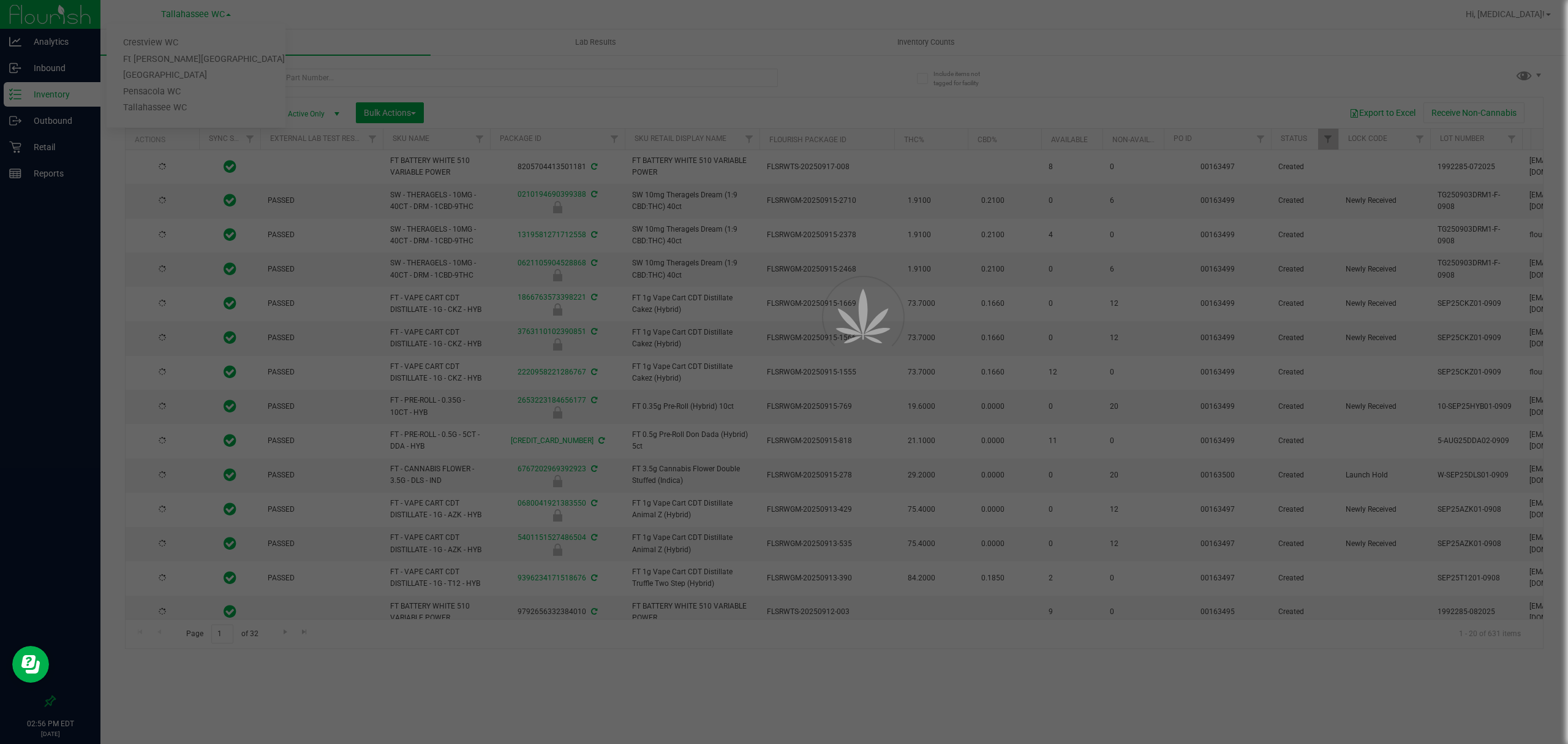
click at [178, 38] on div at bounding box center [784, 372] width 1568 height 744
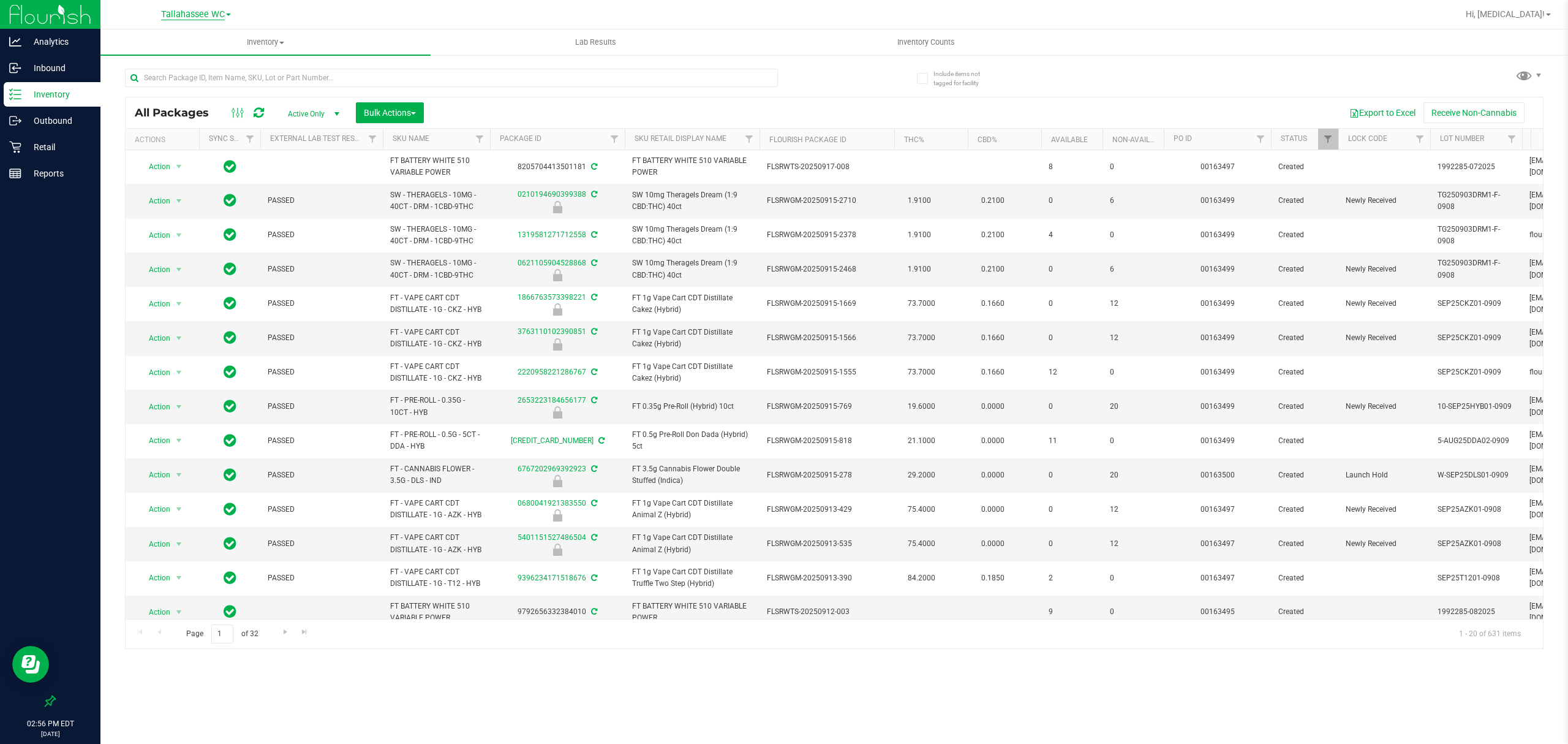
click at [197, 13] on span "Tallahassee WC" at bounding box center [192, 15] width 63 height 11
click at [174, 42] on link "Crestview WC" at bounding box center [196, 43] width 179 height 16
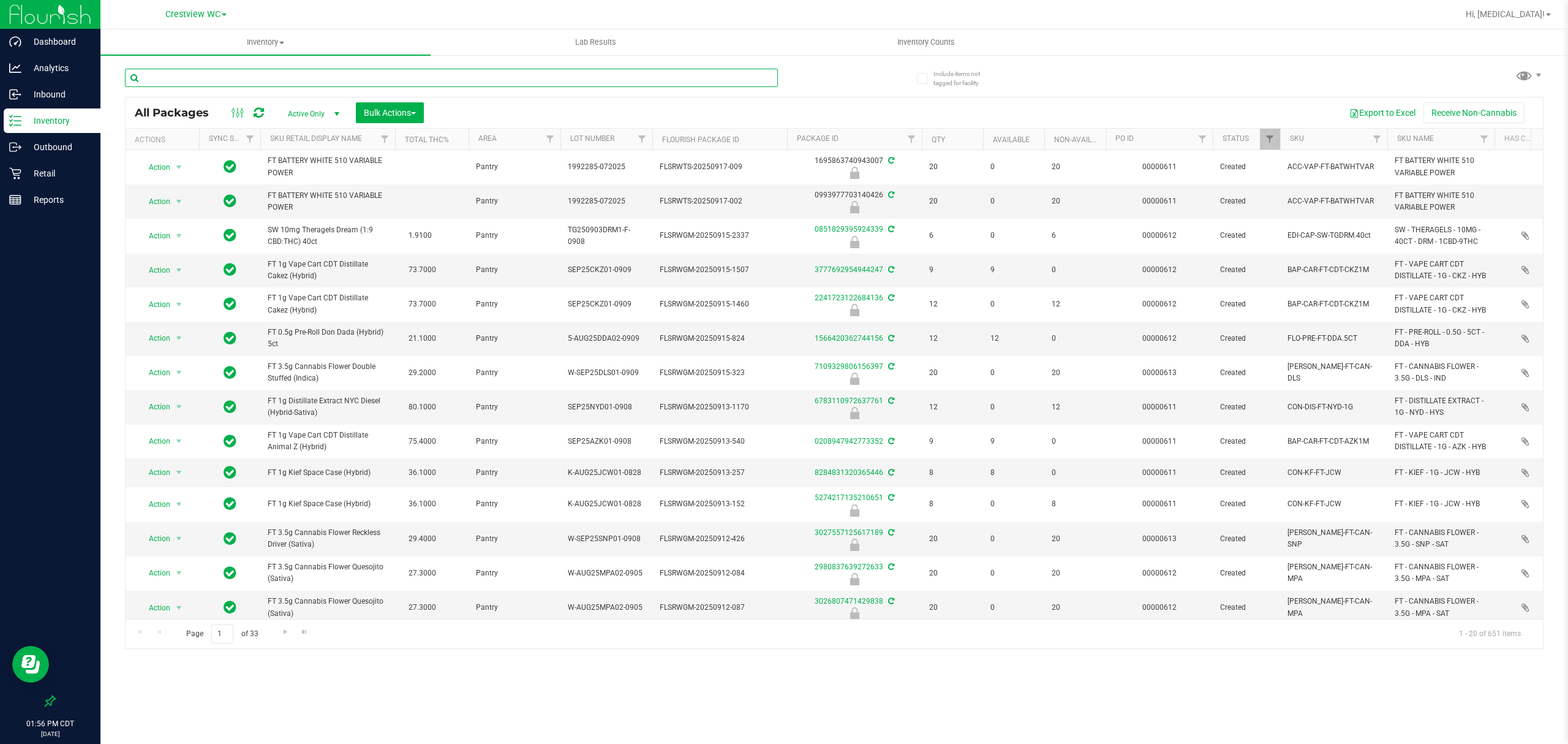
click at [273, 86] on input "text" at bounding box center [451, 77] width 653 height 18
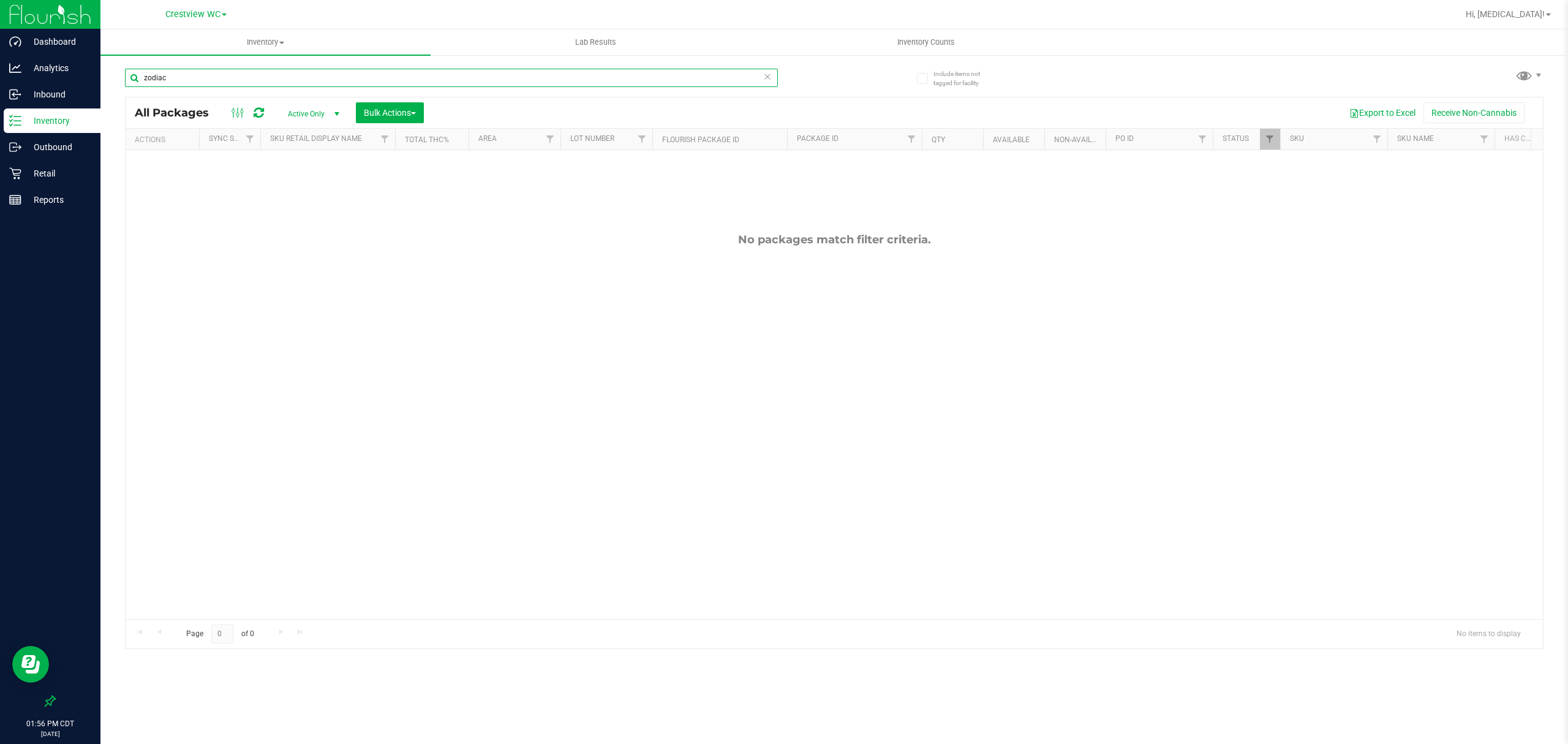
click at [285, 72] on input "zodiac" at bounding box center [451, 77] width 653 height 18
type input "0.3g"
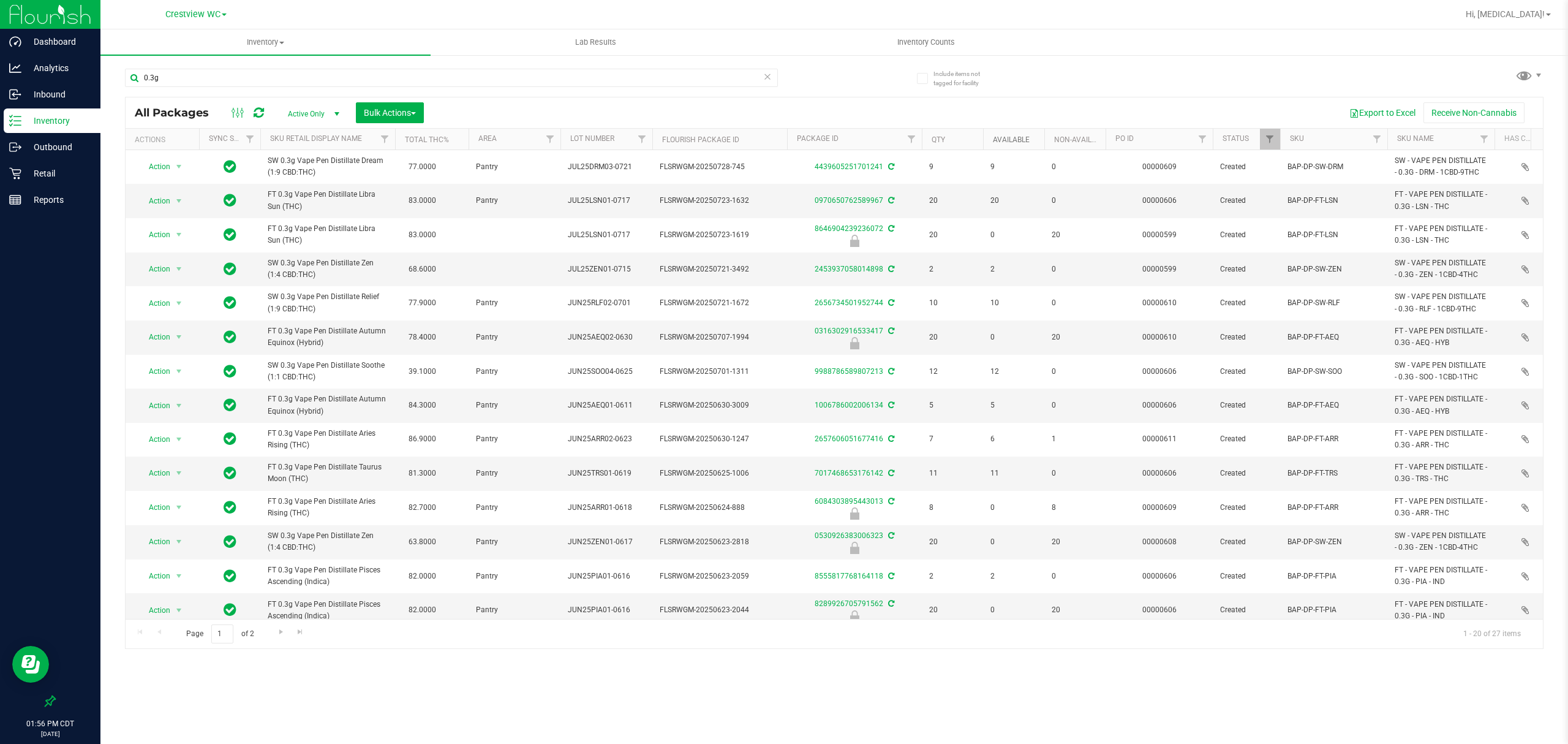
click at [999, 137] on link "Available" at bounding box center [1011, 139] width 37 height 9
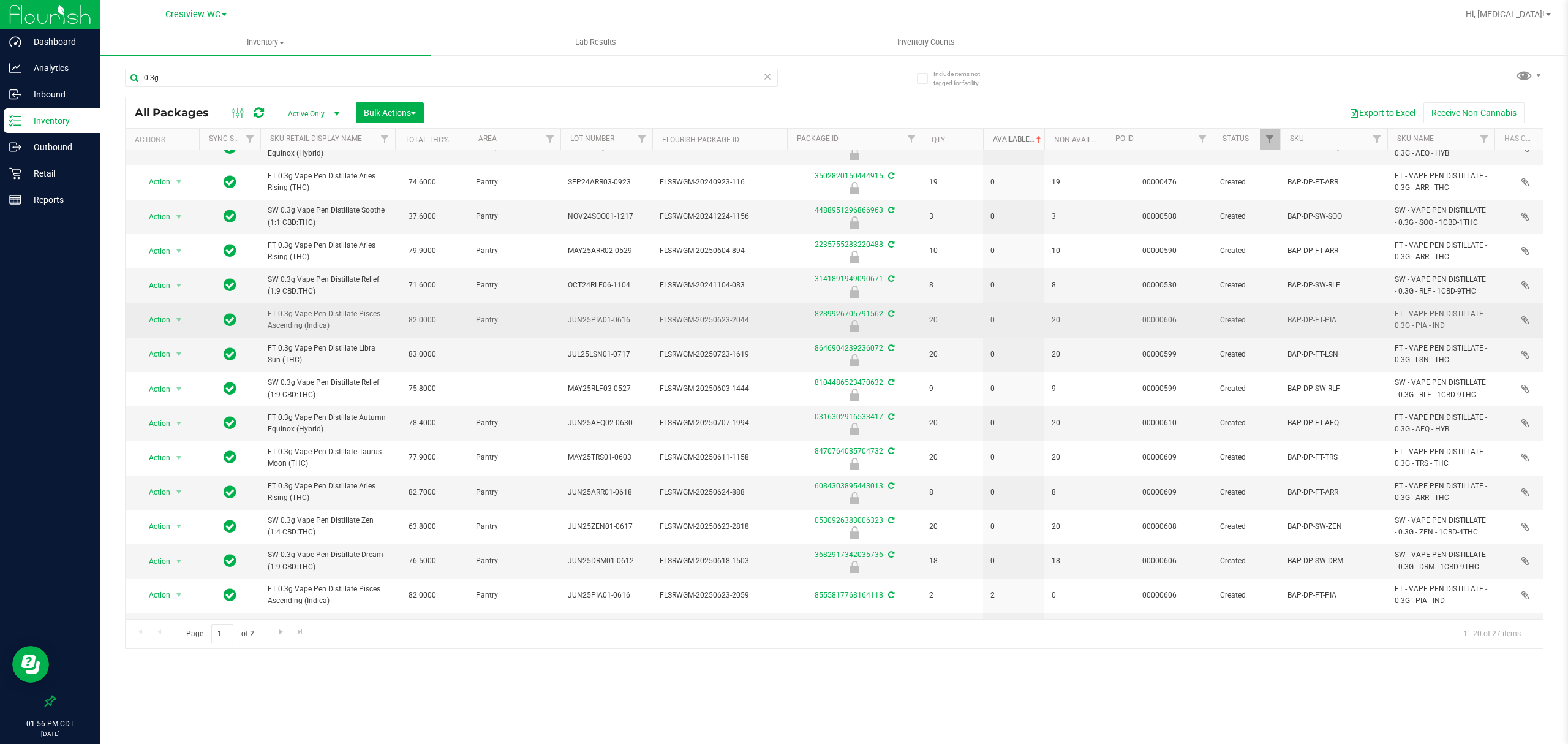
scroll to position [233, 0]
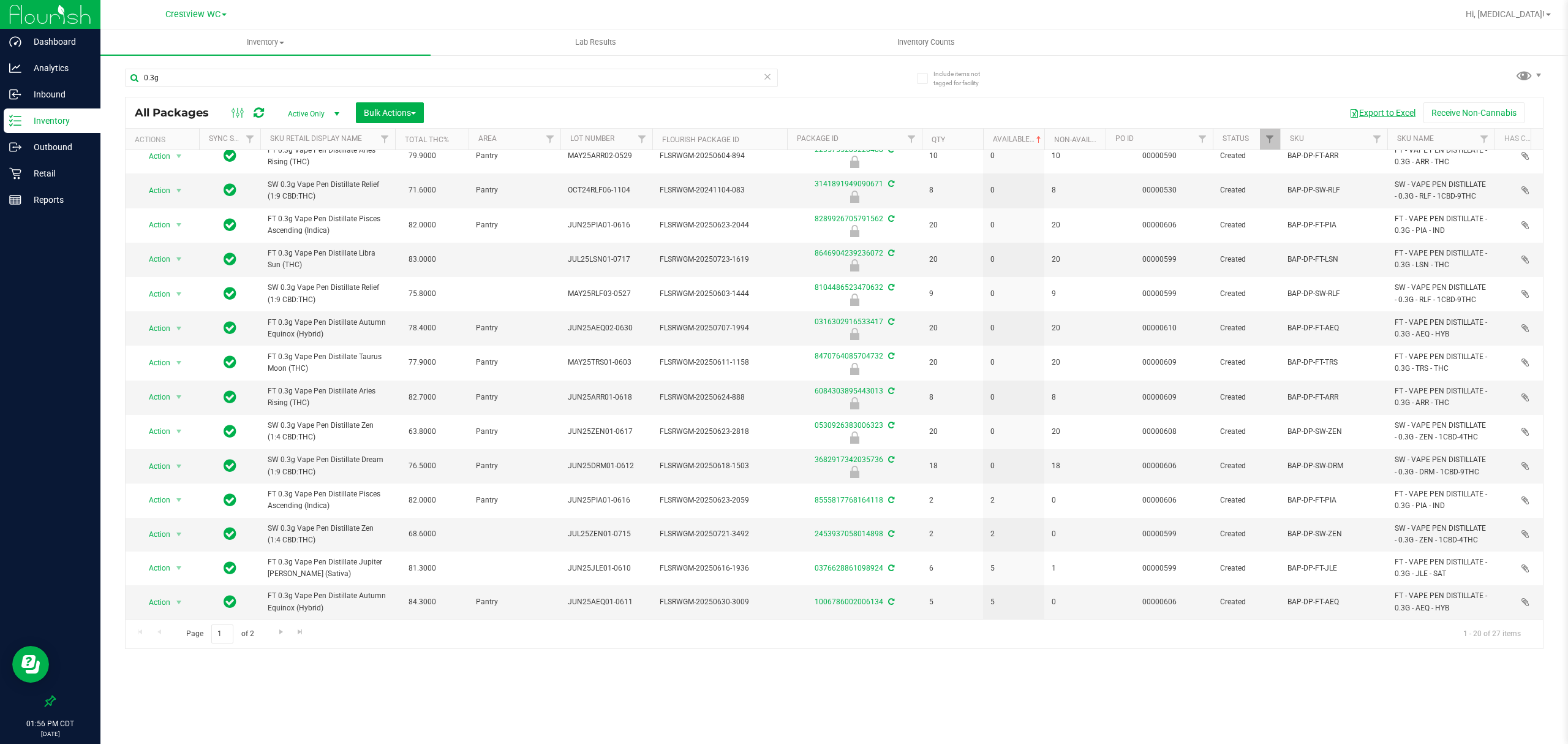
click at [1366, 120] on button "Export to Excel" at bounding box center [1382, 113] width 82 height 21
click at [47, 170] on p "Retail" at bounding box center [58, 173] width 74 height 15
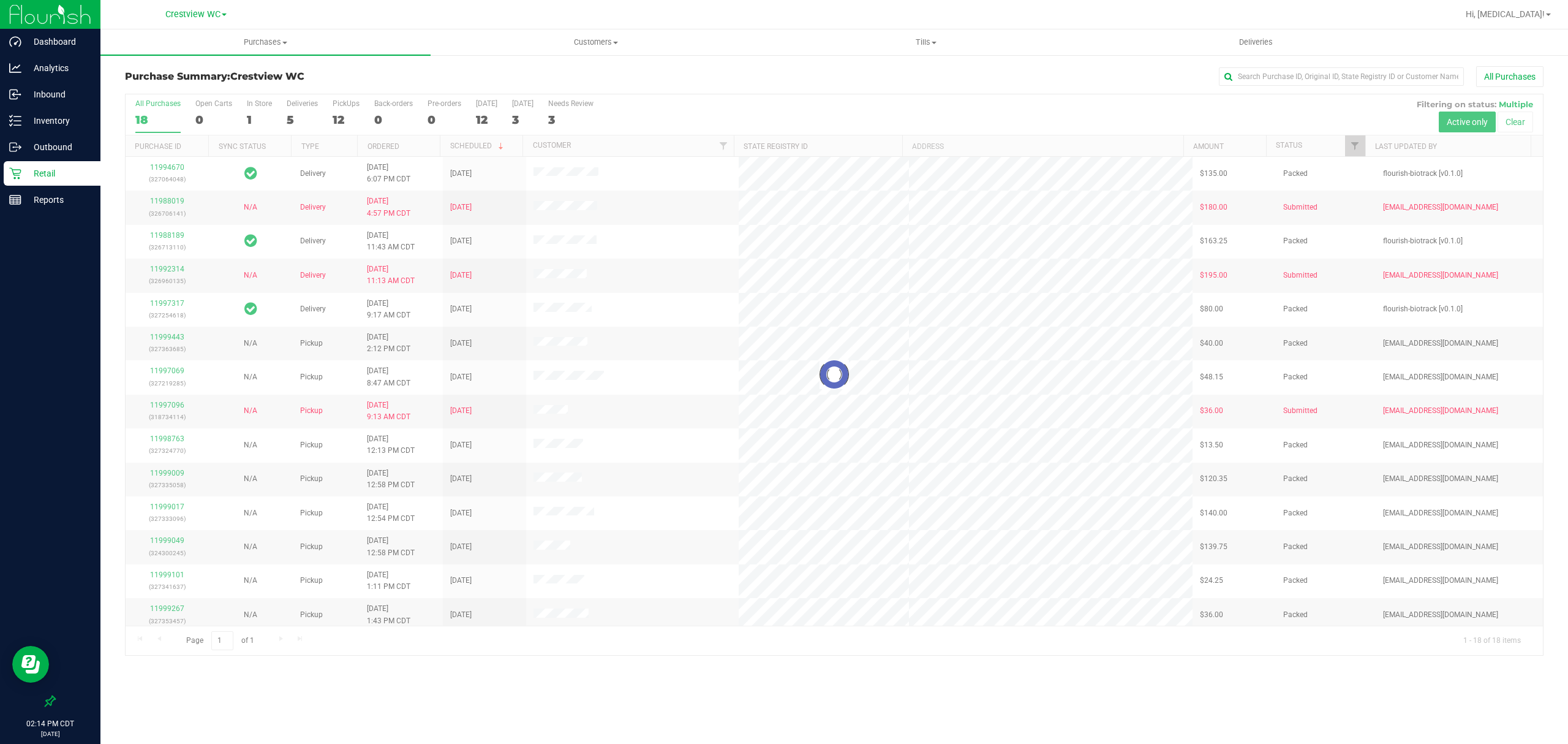
click at [336, 125] on div at bounding box center [834, 375] width 1417 height 561
click at [341, 114] on div at bounding box center [834, 375] width 1417 height 561
click at [343, 117] on div "12" at bounding box center [346, 120] width 27 height 14
click at [0, 0] on input "PickUps 12" at bounding box center [0, 0] width 0 height 0
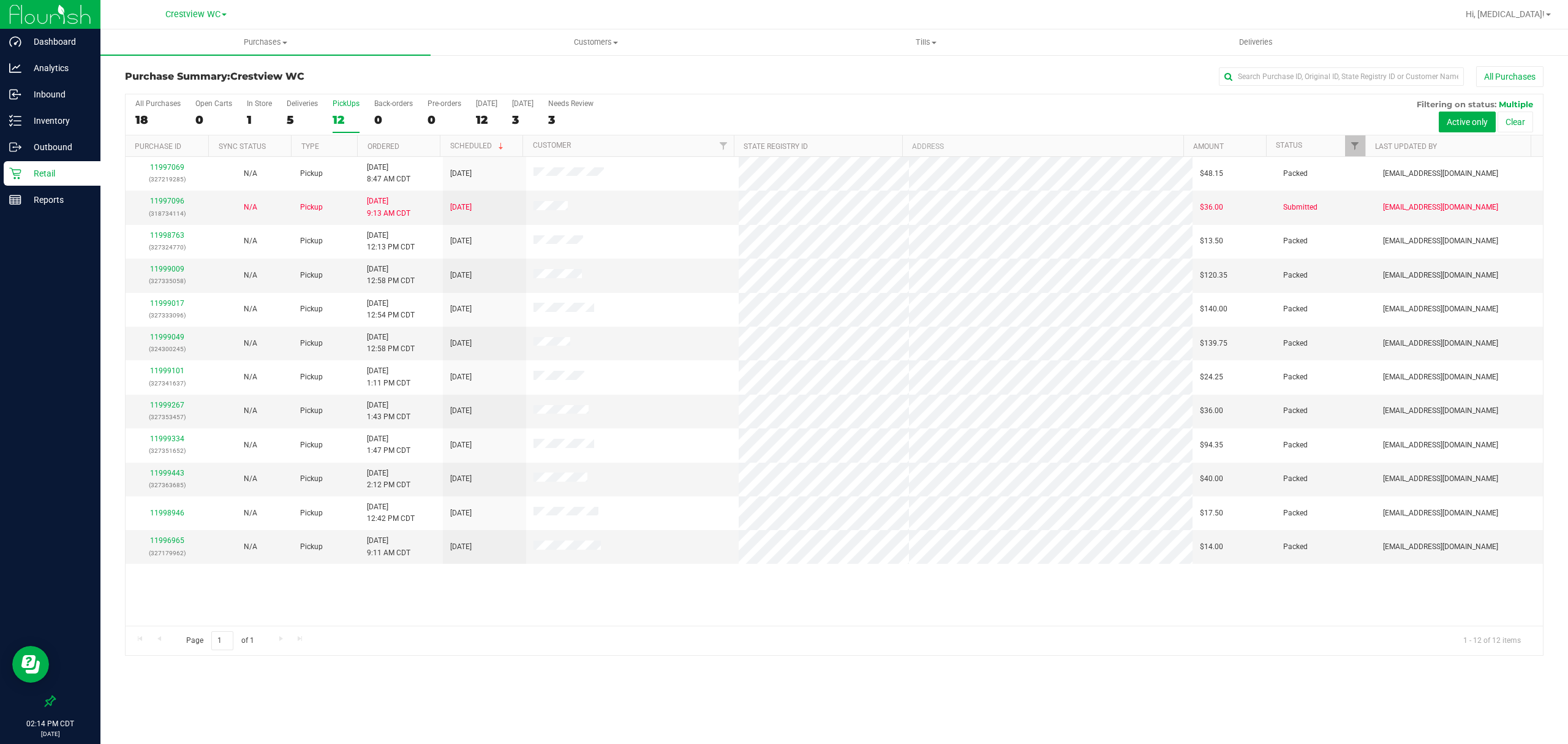
click at [597, 588] on div "11997069 (327219285) N/A Pickup 9/24/2025 8:47 AM CDT 9/24/2025 $48.15 Packed s…" at bounding box center [834, 391] width 1417 height 469
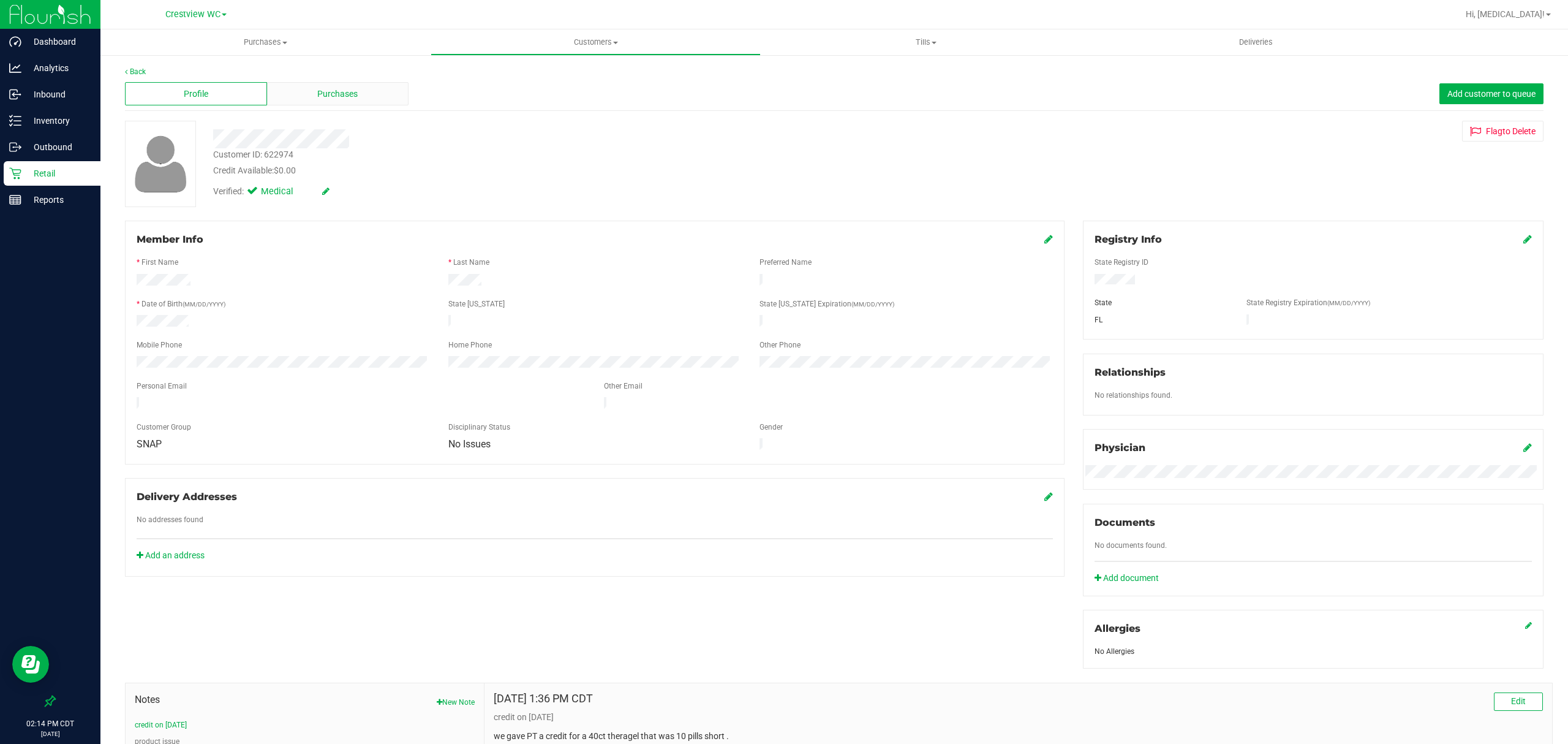
click at [346, 99] on span "Purchases" at bounding box center [338, 94] width 41 height 13
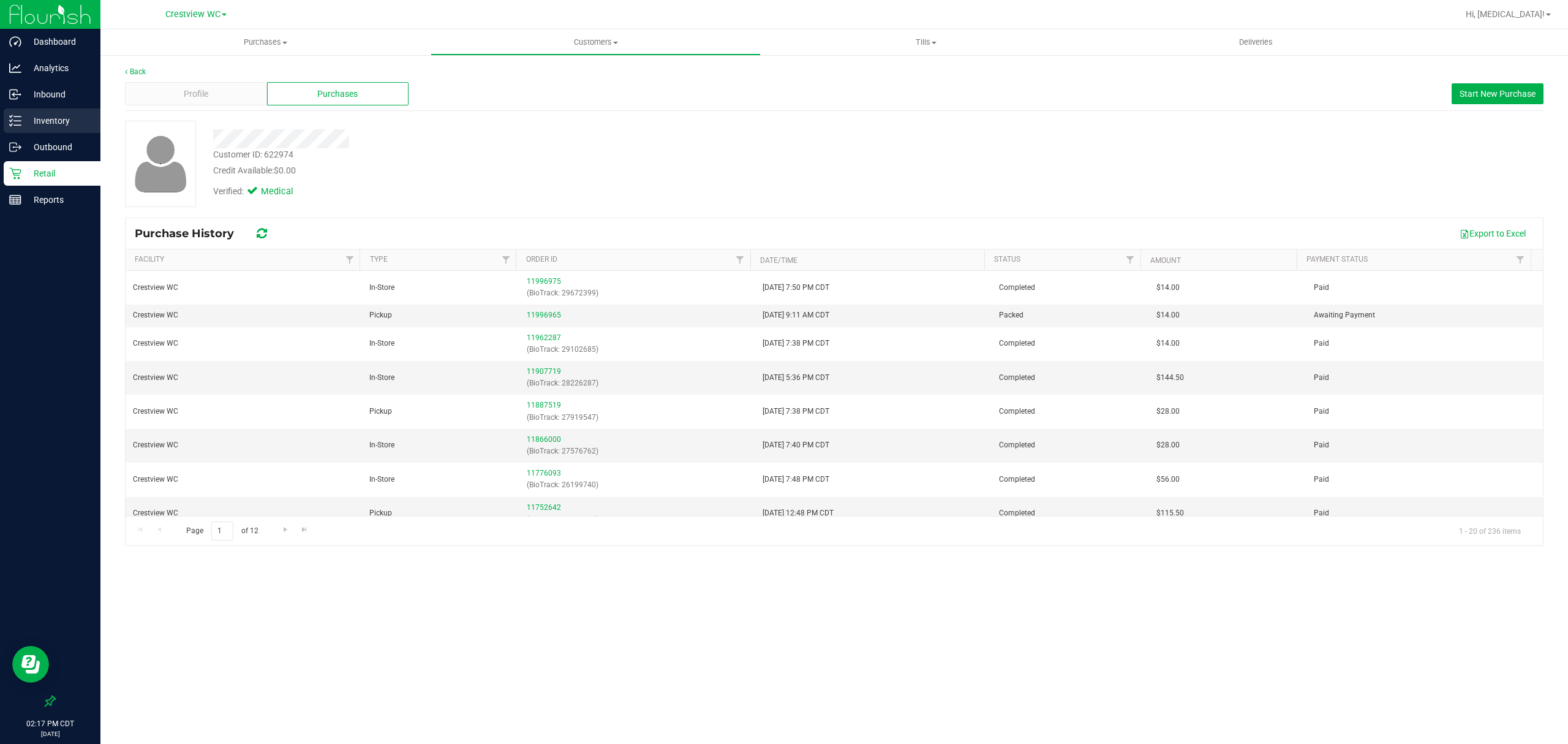
click at [58, 123] on p "Inventory" at bounding box center [58, 120] width 74 height 15
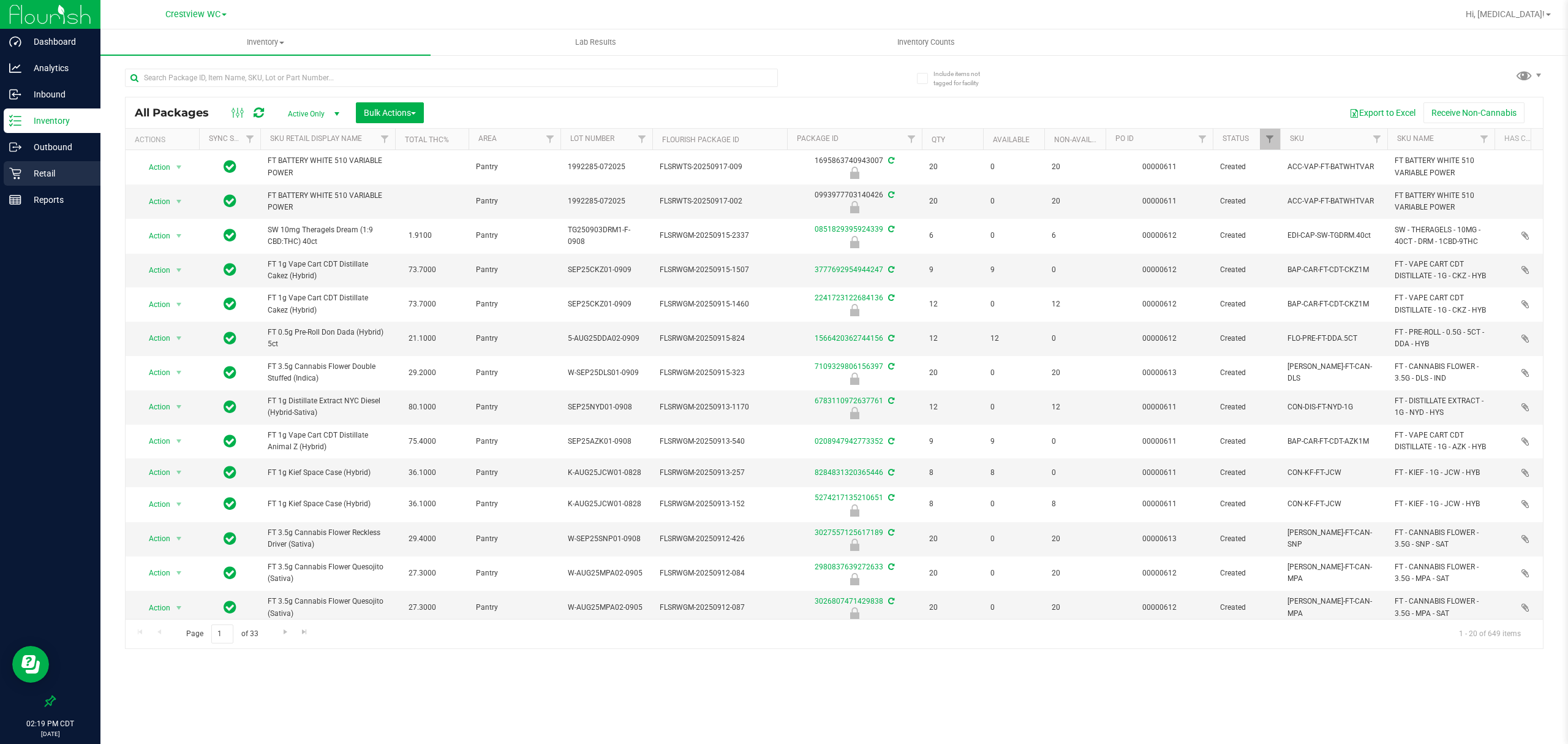
click at [24, 185] on div "Retail" at bounding box center [52, 173] width 97 height 24
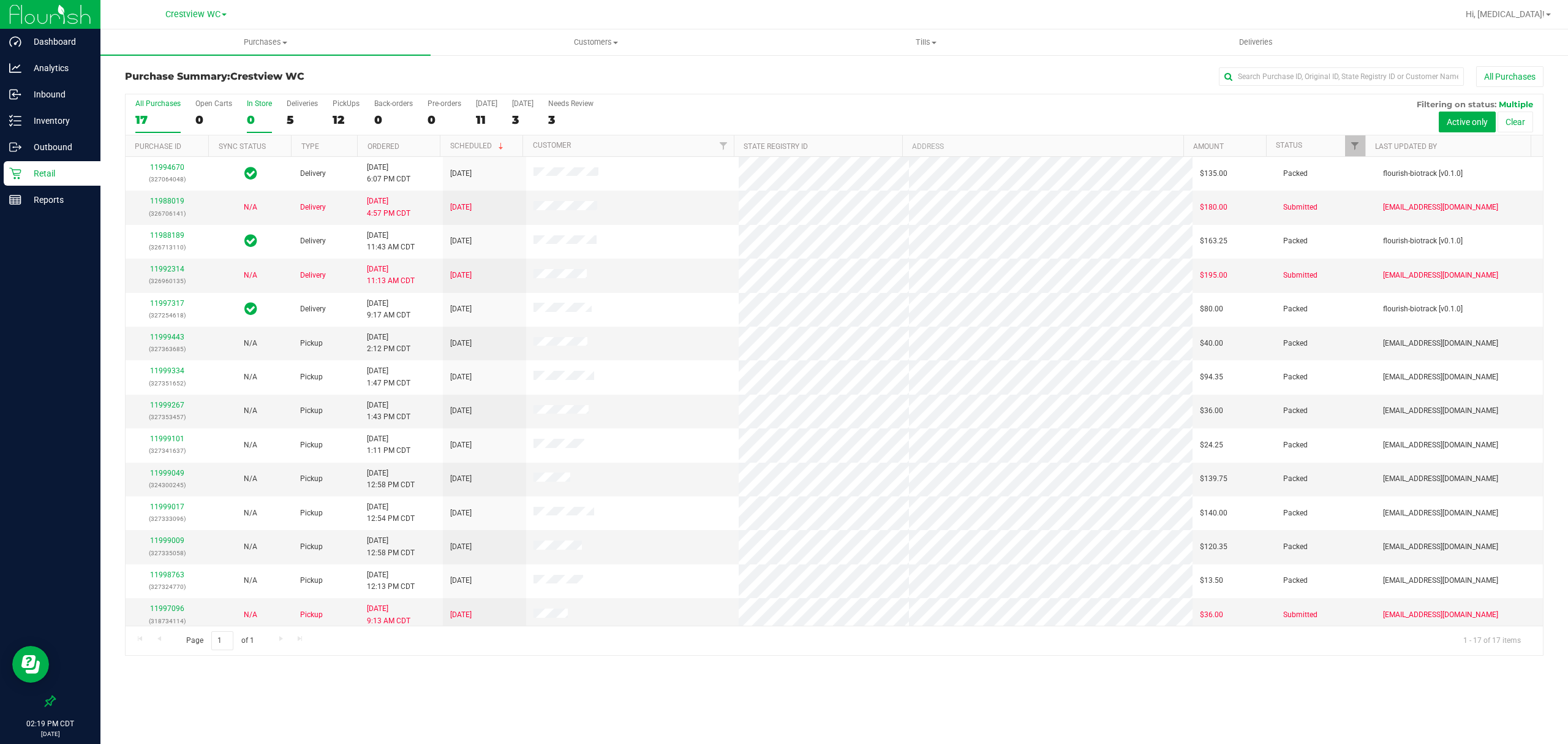
click at [255, 113] on label "In Store 0" at bounding box center [260, 116] width 25 height 34
click at [0, 0] on input "In Store 0" at bounding box center [0, 0] width 0 height 0
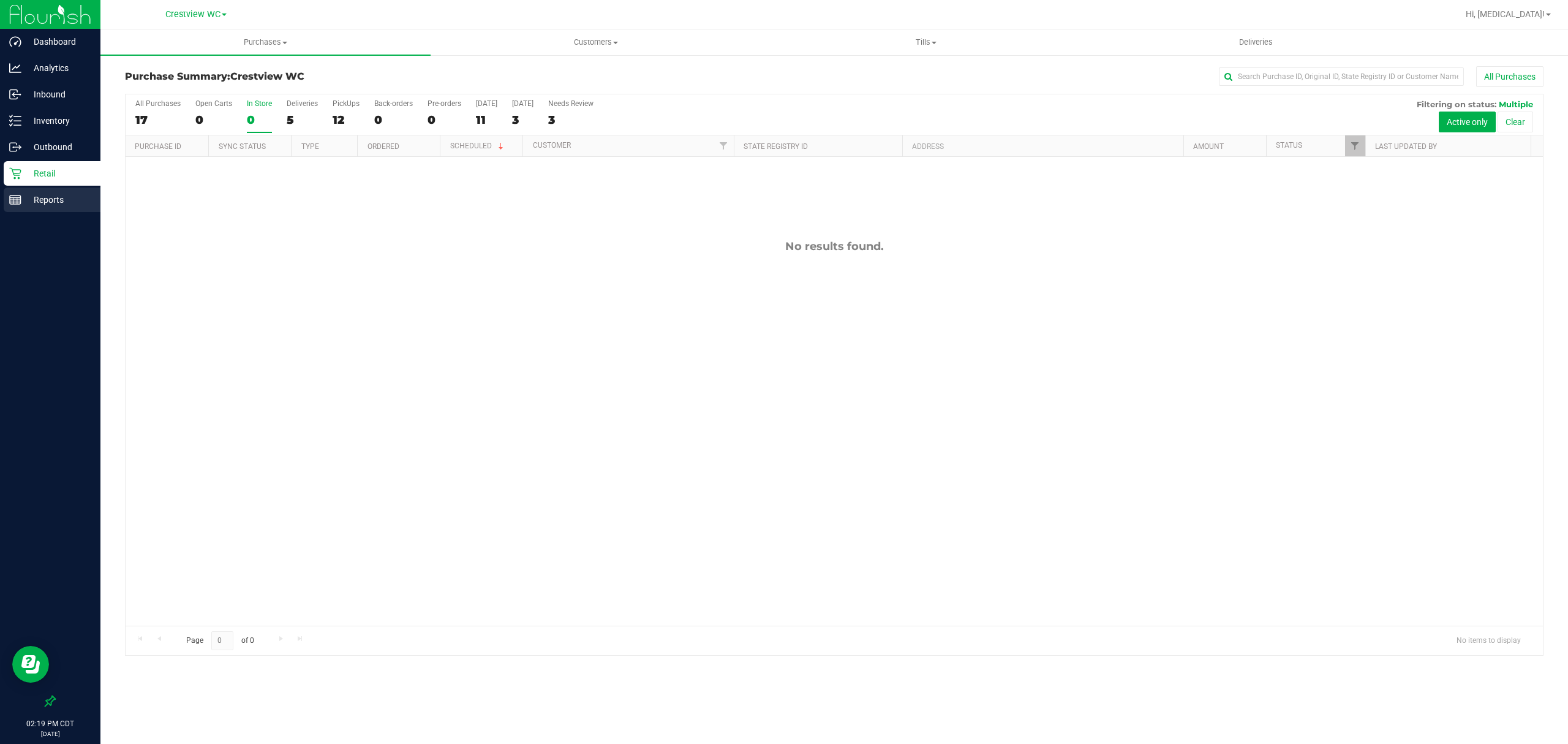
click at [48, 201] on p "Reports" at bounding box center [58, 199] width 74 height 15
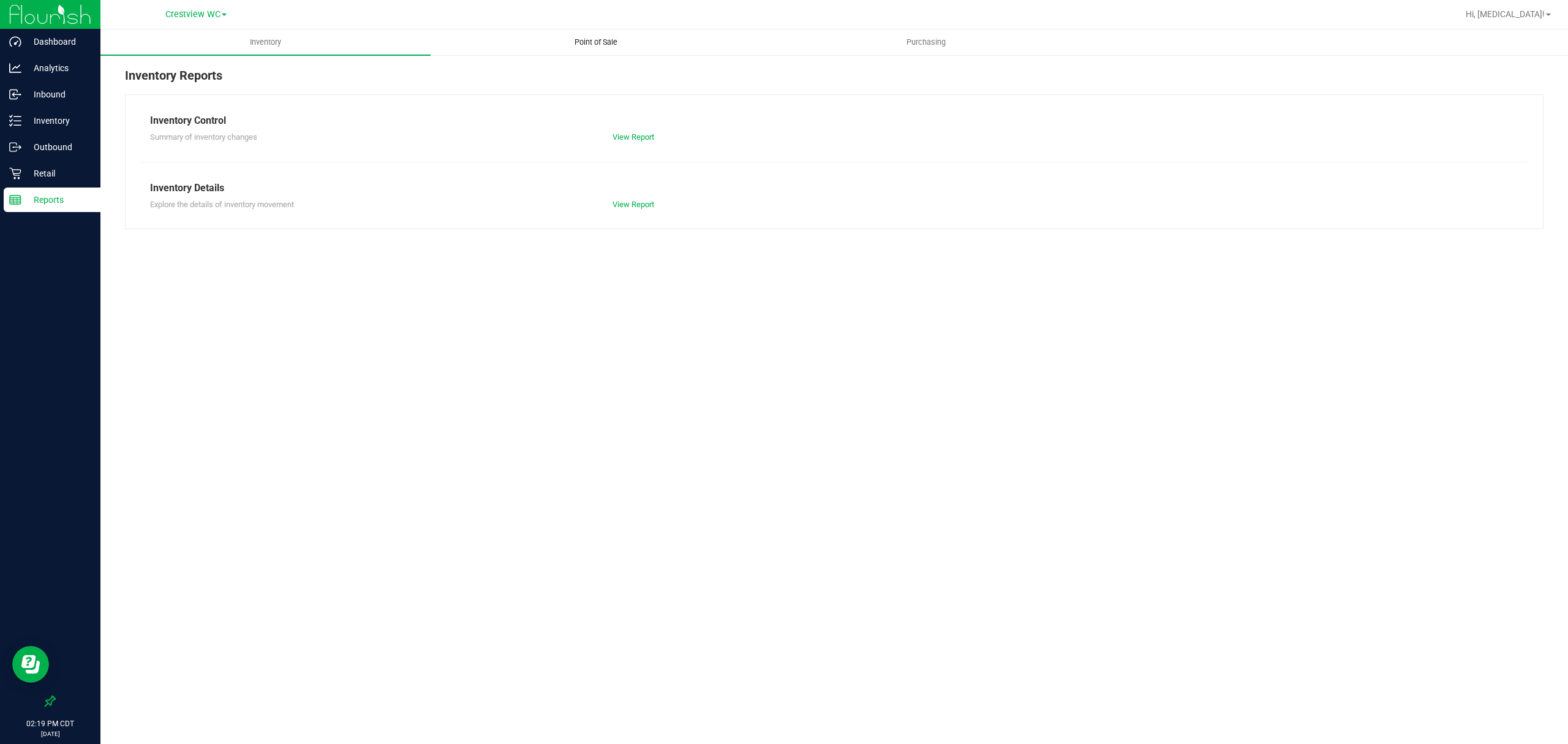
click at [594, 41] on span "Point of Sale" at bounding box center [596, 42] width 76 height 11
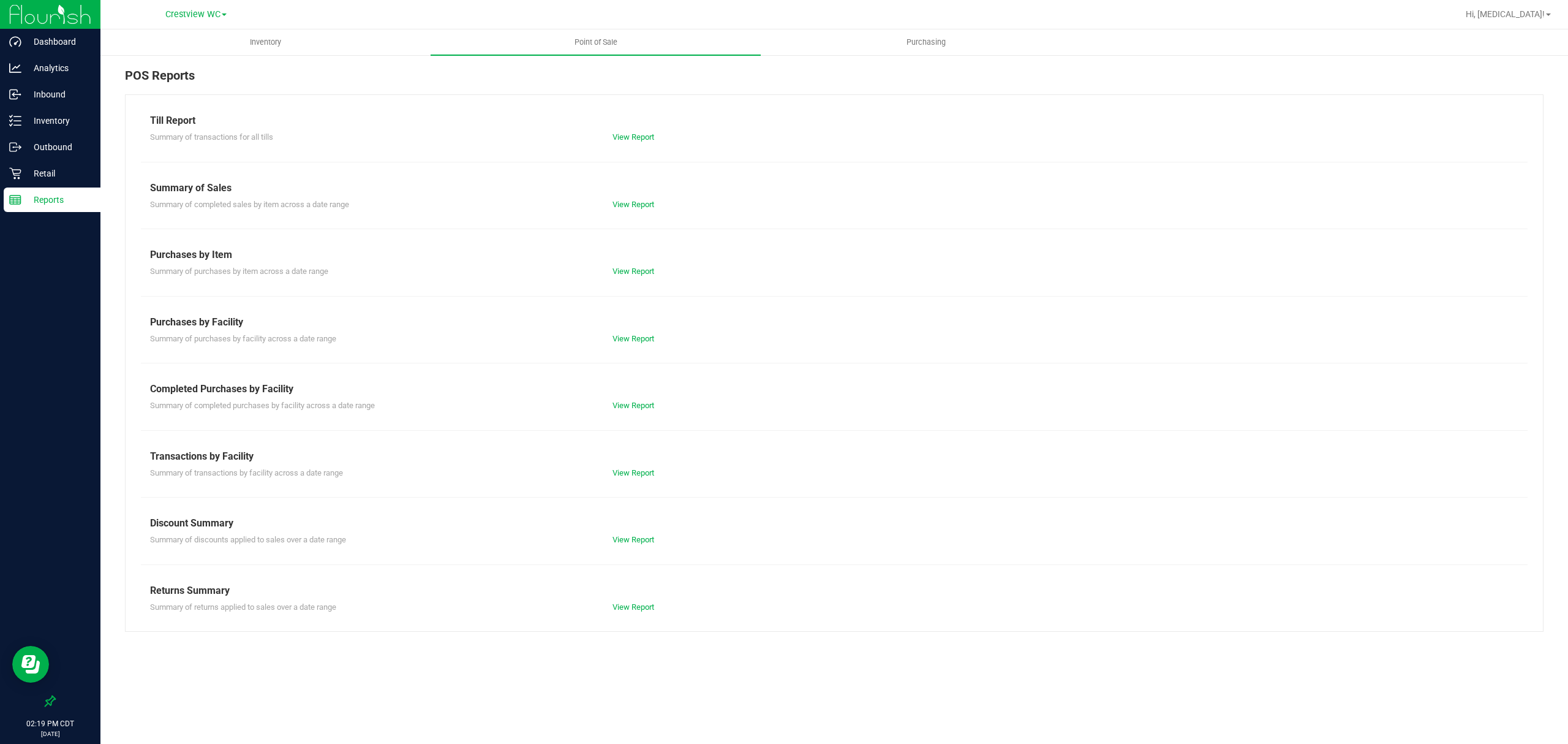
click at [608, 400] on div "Summary of completed purchases by facility across a date range View Report" at bounding box center [834, 404] width 1387 height 16
click at [623, 403] on link "View Report" at bounding box center [633, 405] width 41 height 9
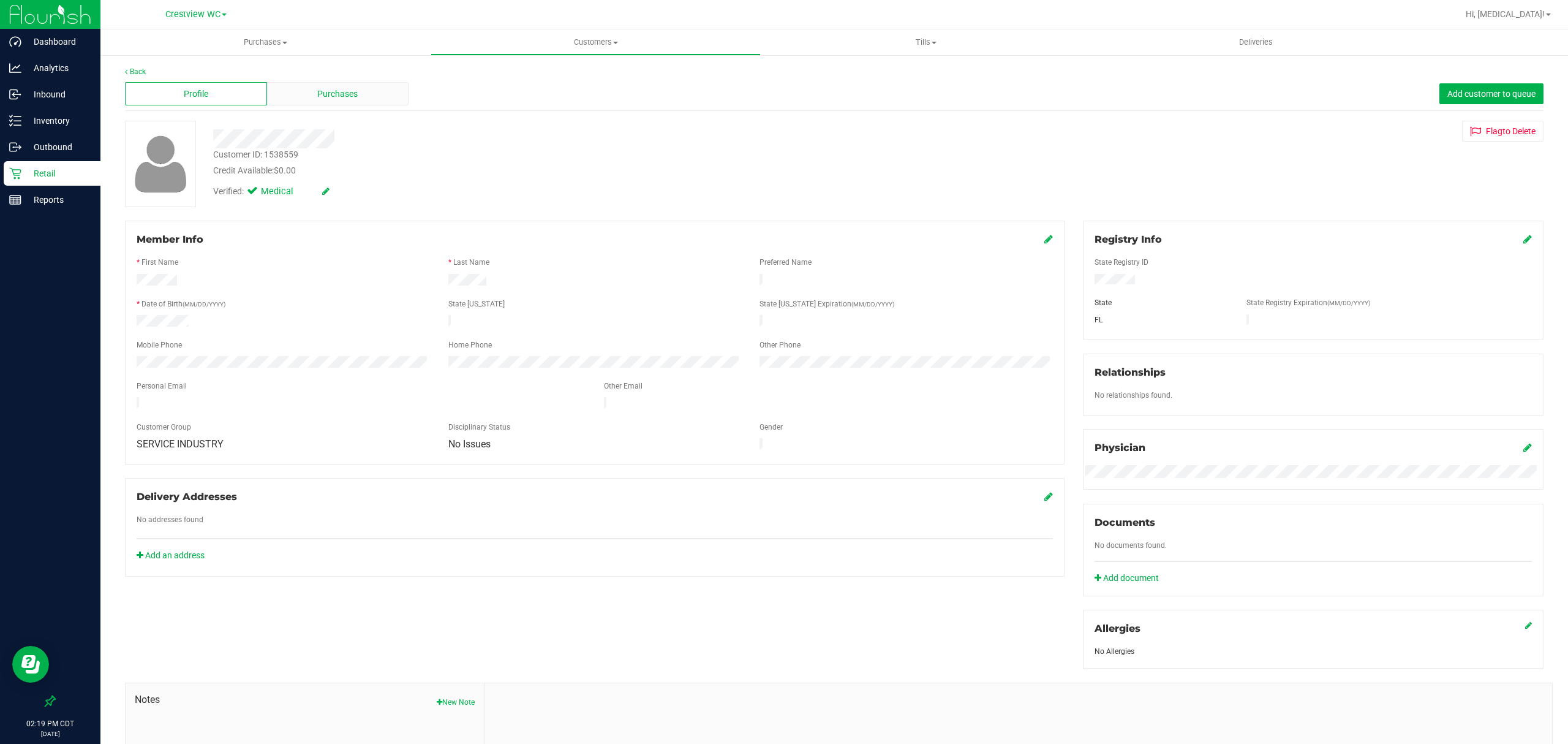
click at [339, 88] on span "Purchases" at bounding box center [338, 94] width 41 height 13
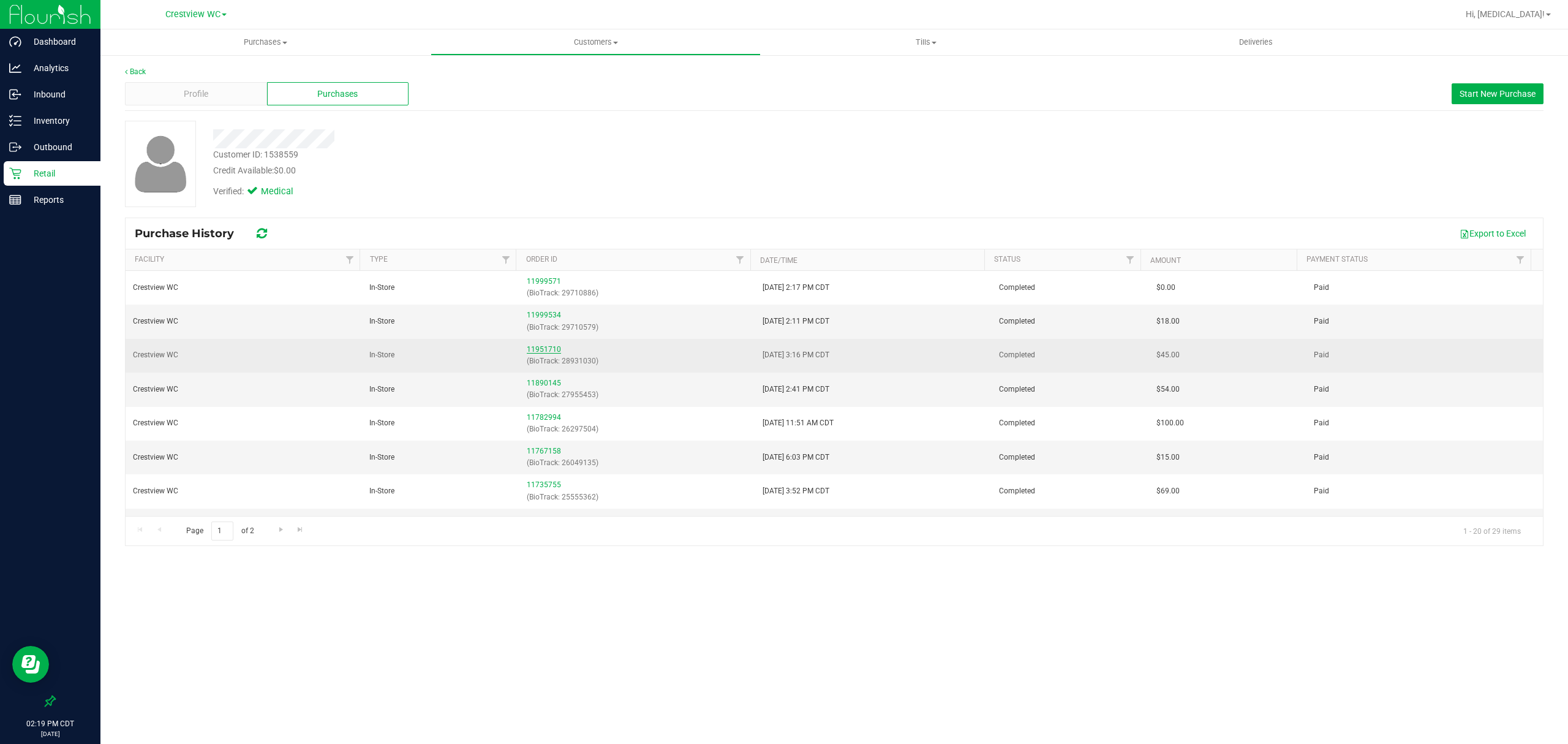
click at [544, 351] on link "11951710" at bounding box center [544, 349] width 34 height 9
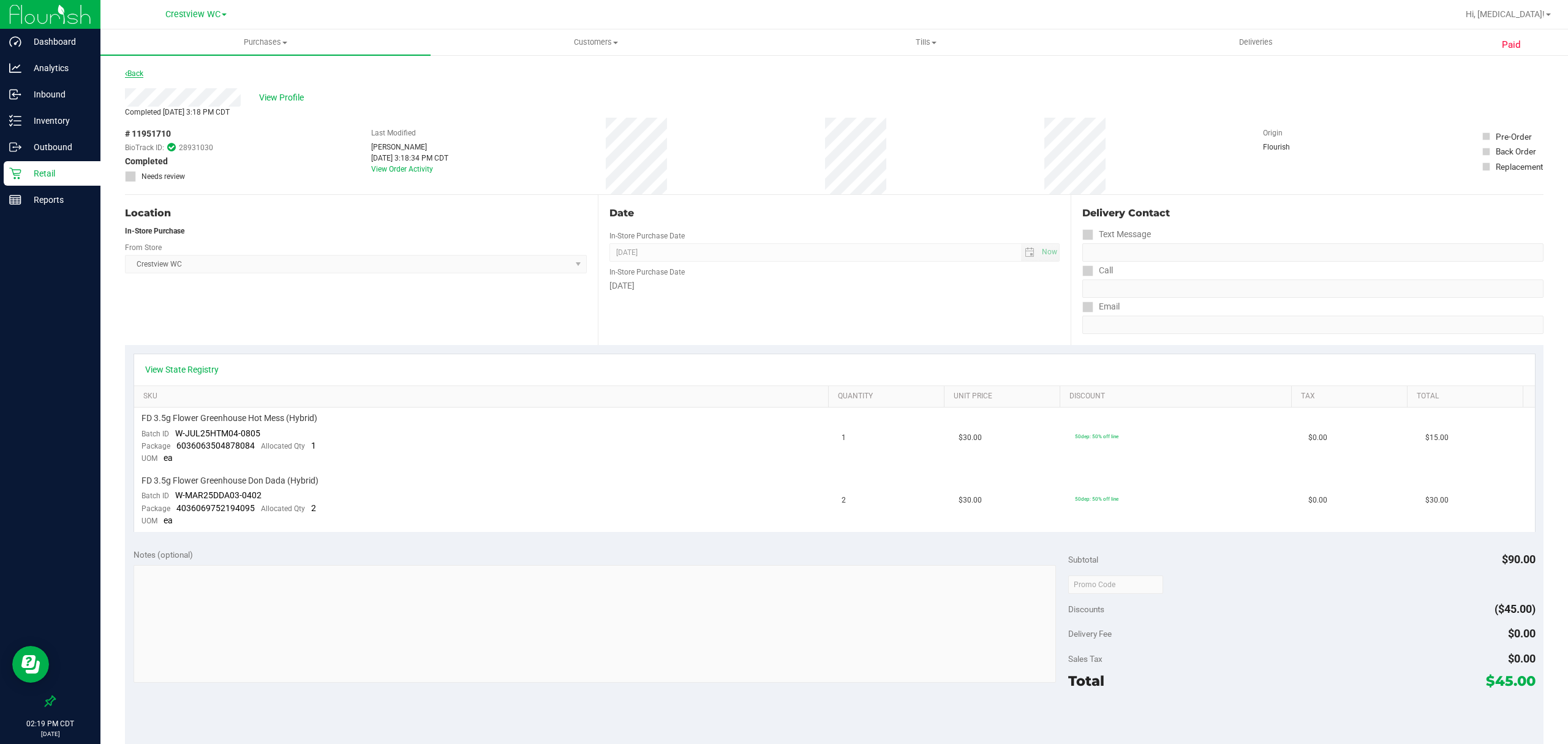
click at [135, 70] on link "Back" at bounding box center [134, 74] width 18 height 9
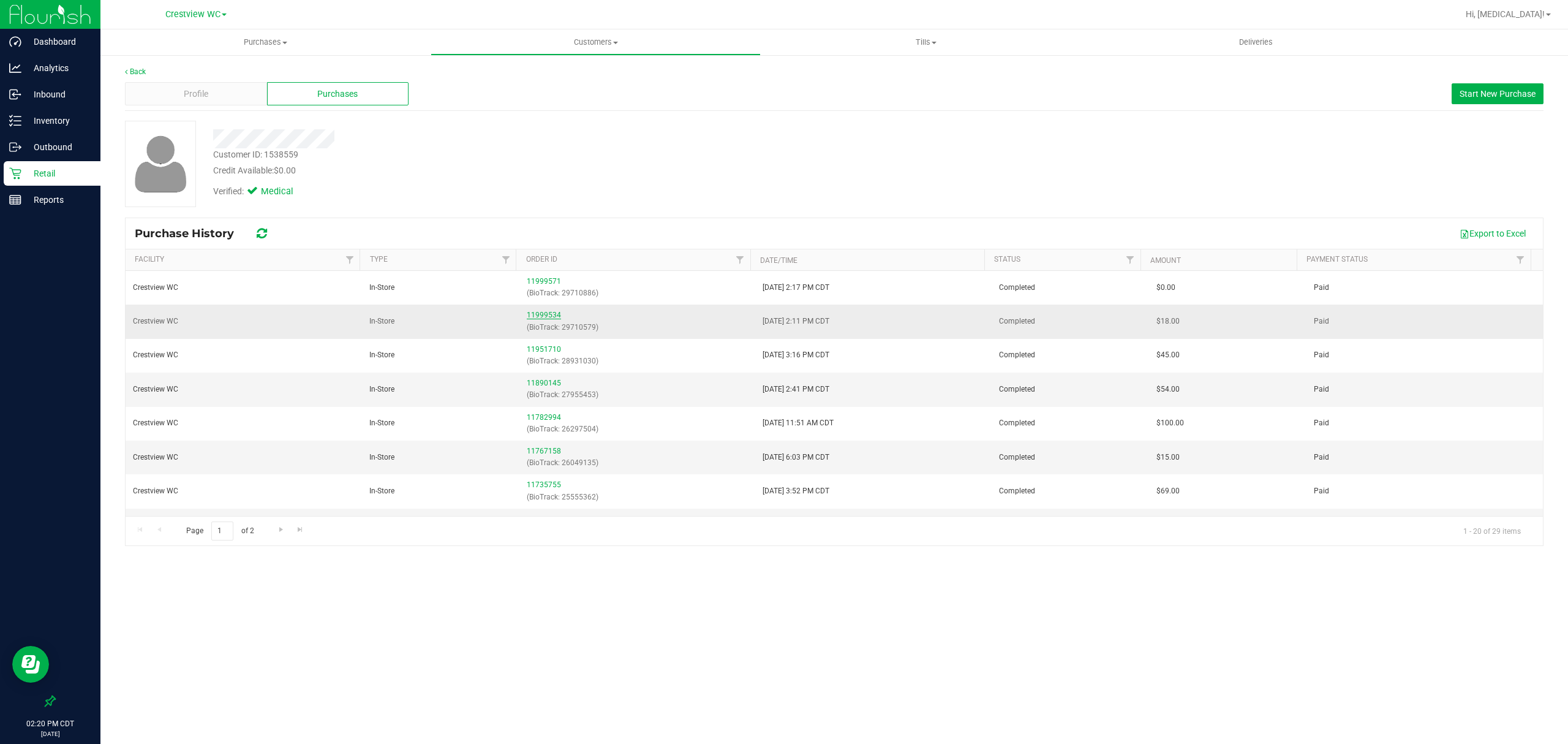
click at [539, 319] on link "11999534" at bounding box center [544, 314] width 34 height 9
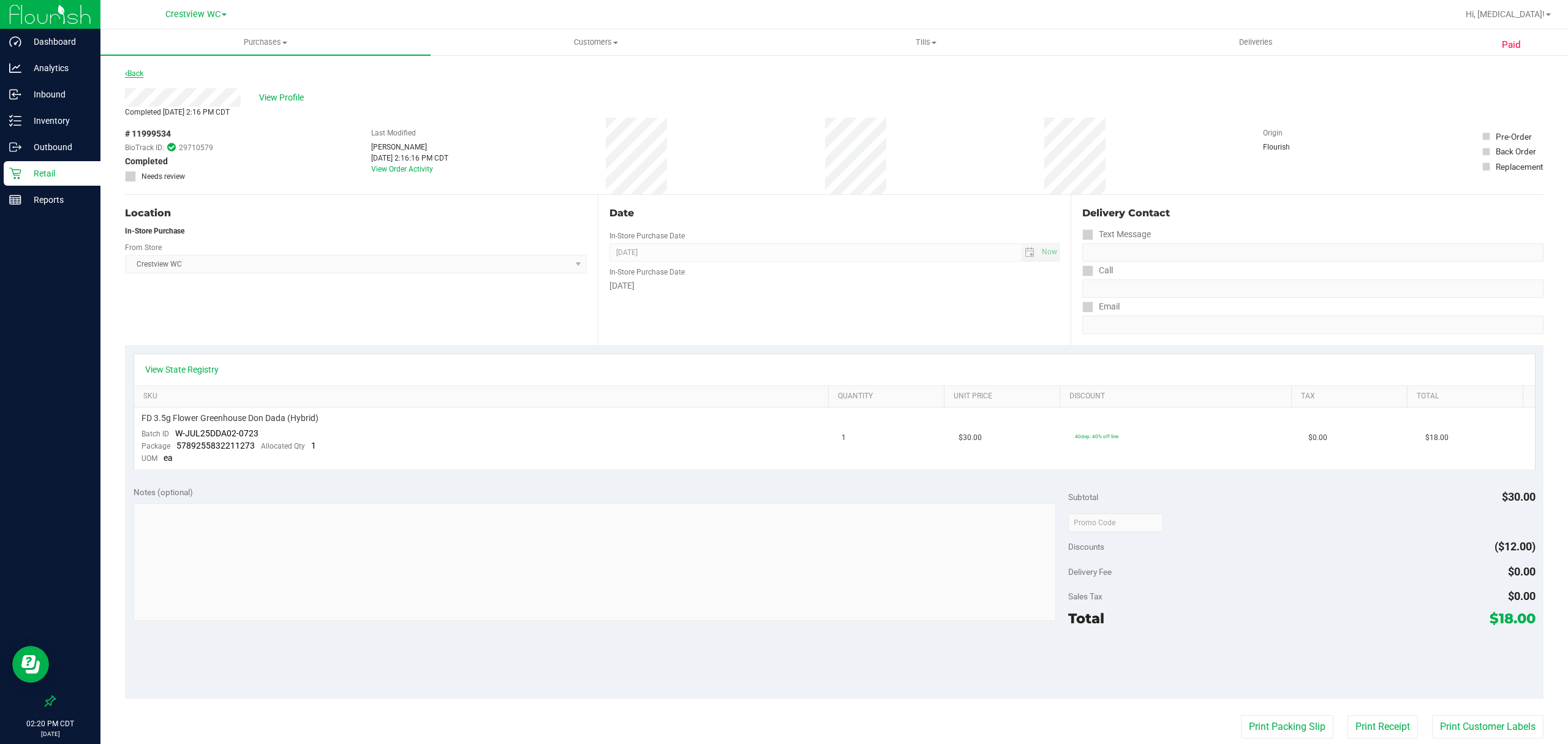
click at [142, 76] on link "Back" at bounding box center [134, 74] width 18 height 9
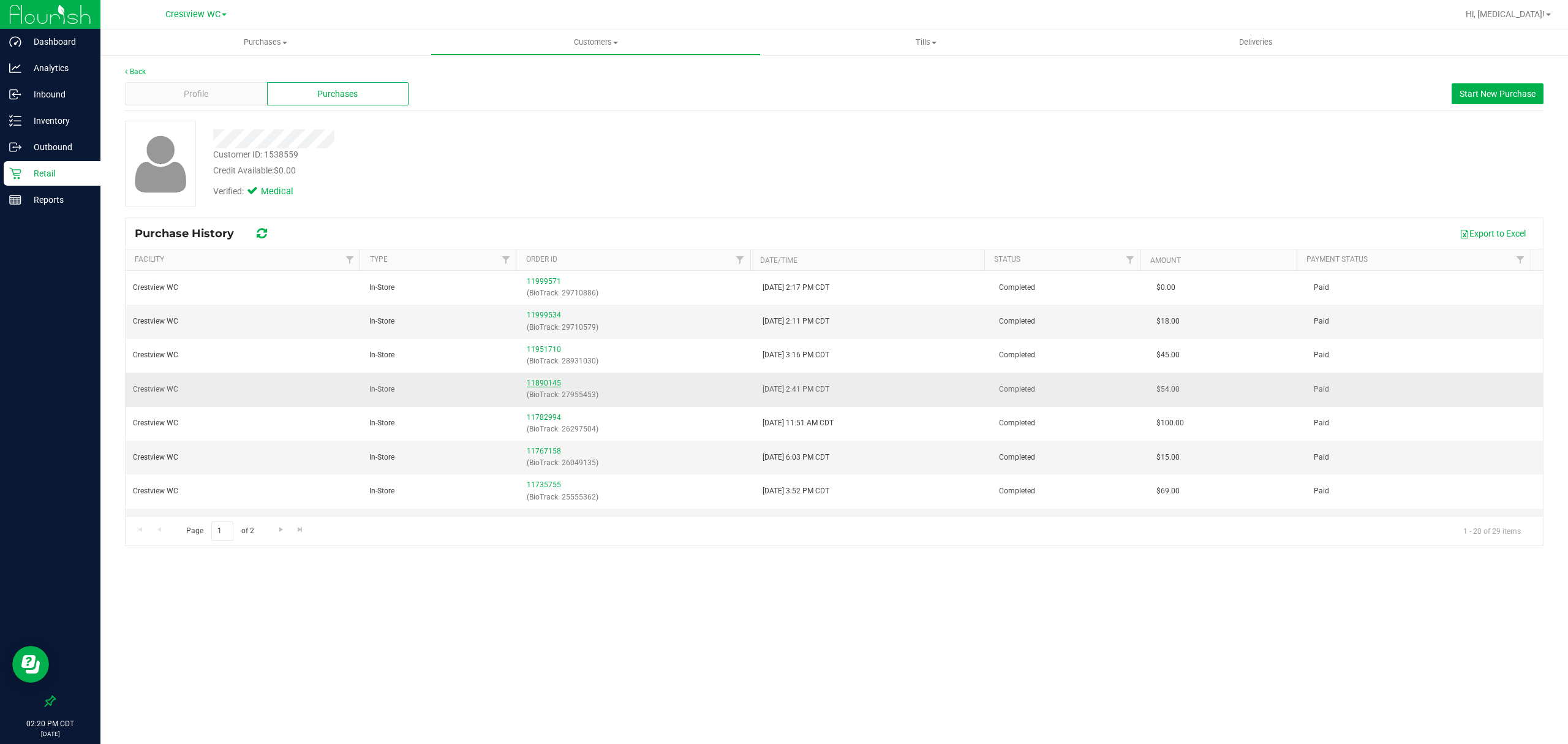
click at [541, 387] on link "11890145" at bounding box center [544, 383] width 34 height 9
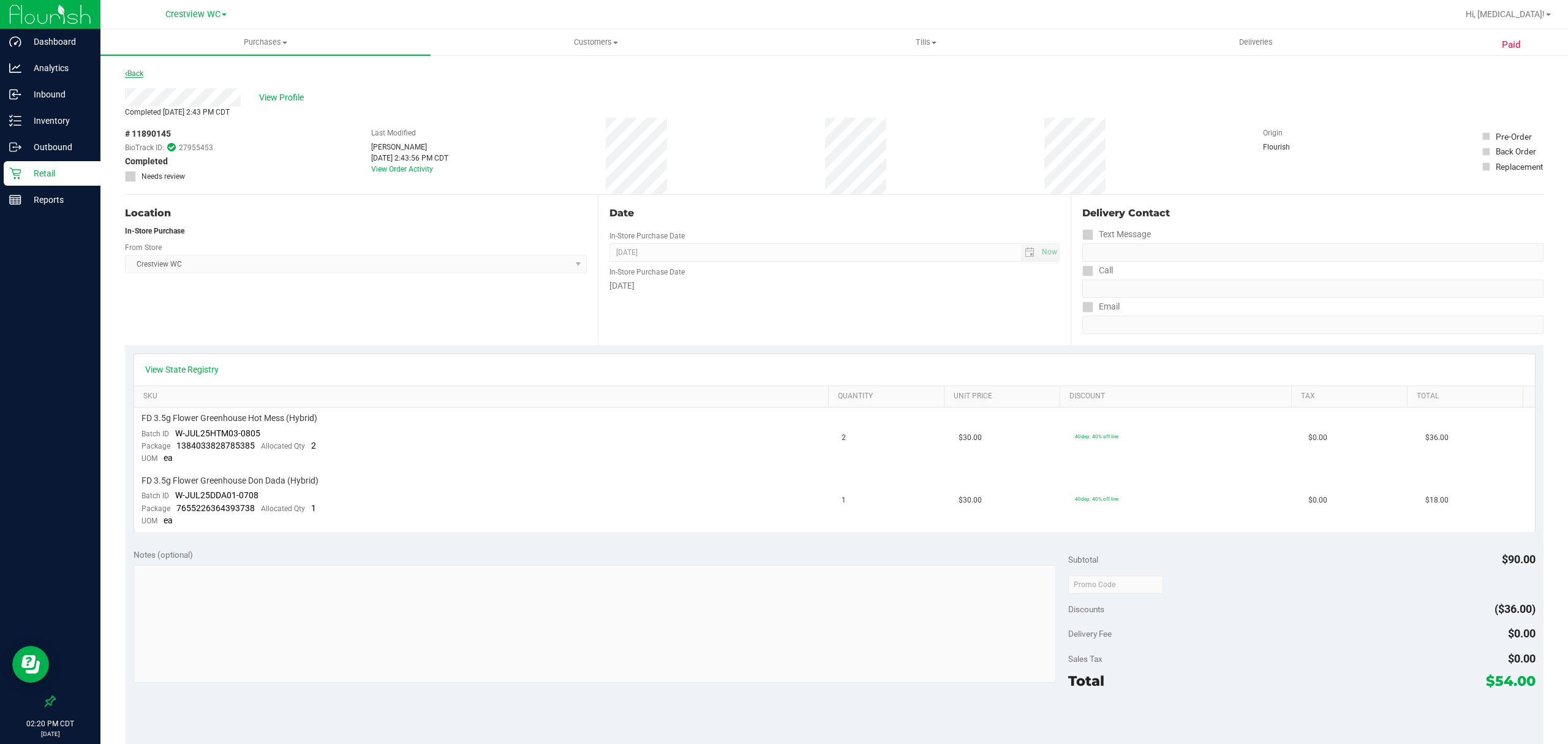
click at [141, 74] on link "Back" at bounding box center [134, 74] width 18 height 9
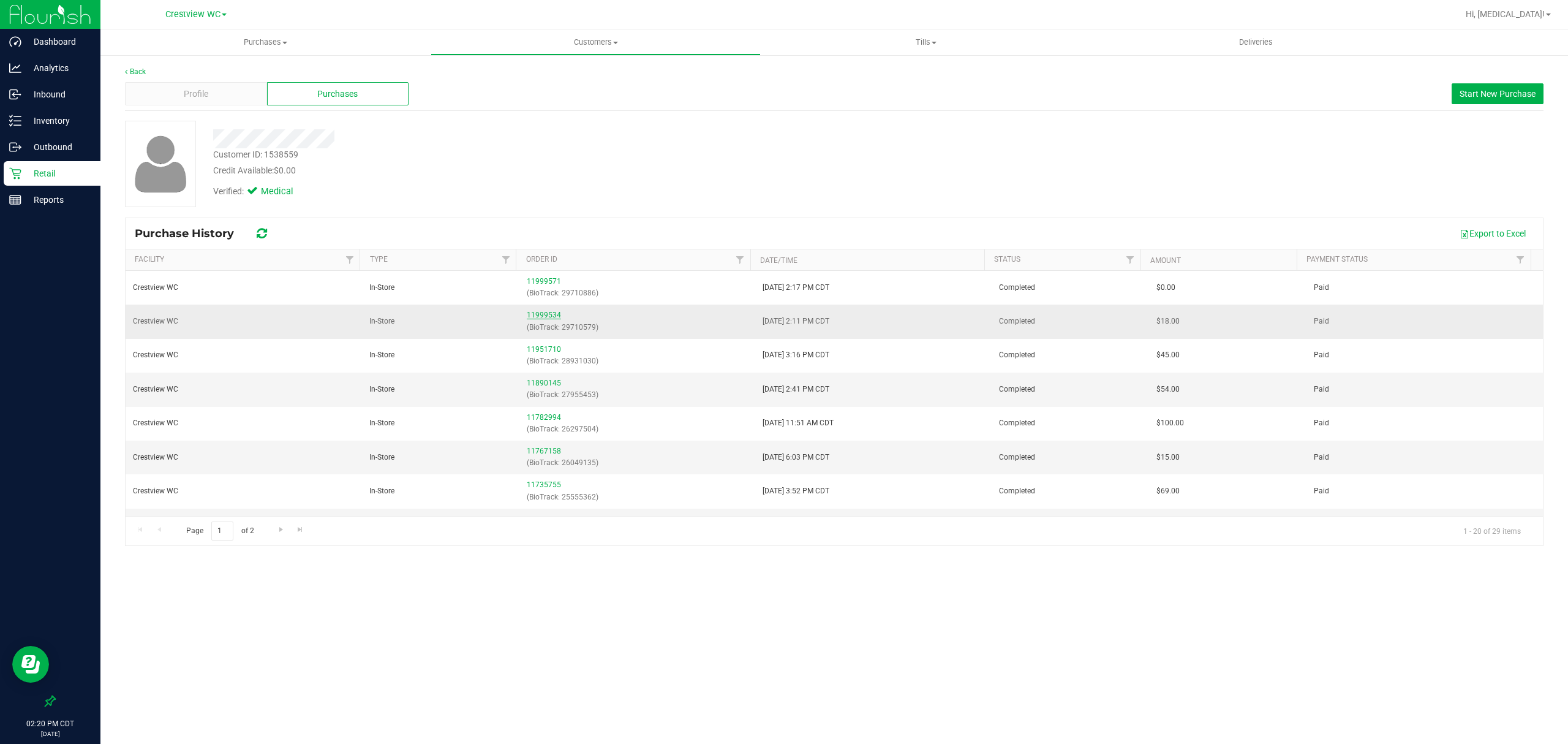
click at [536, 317] on link "11999534" at bounding box center [544, 314] width 34 height 9
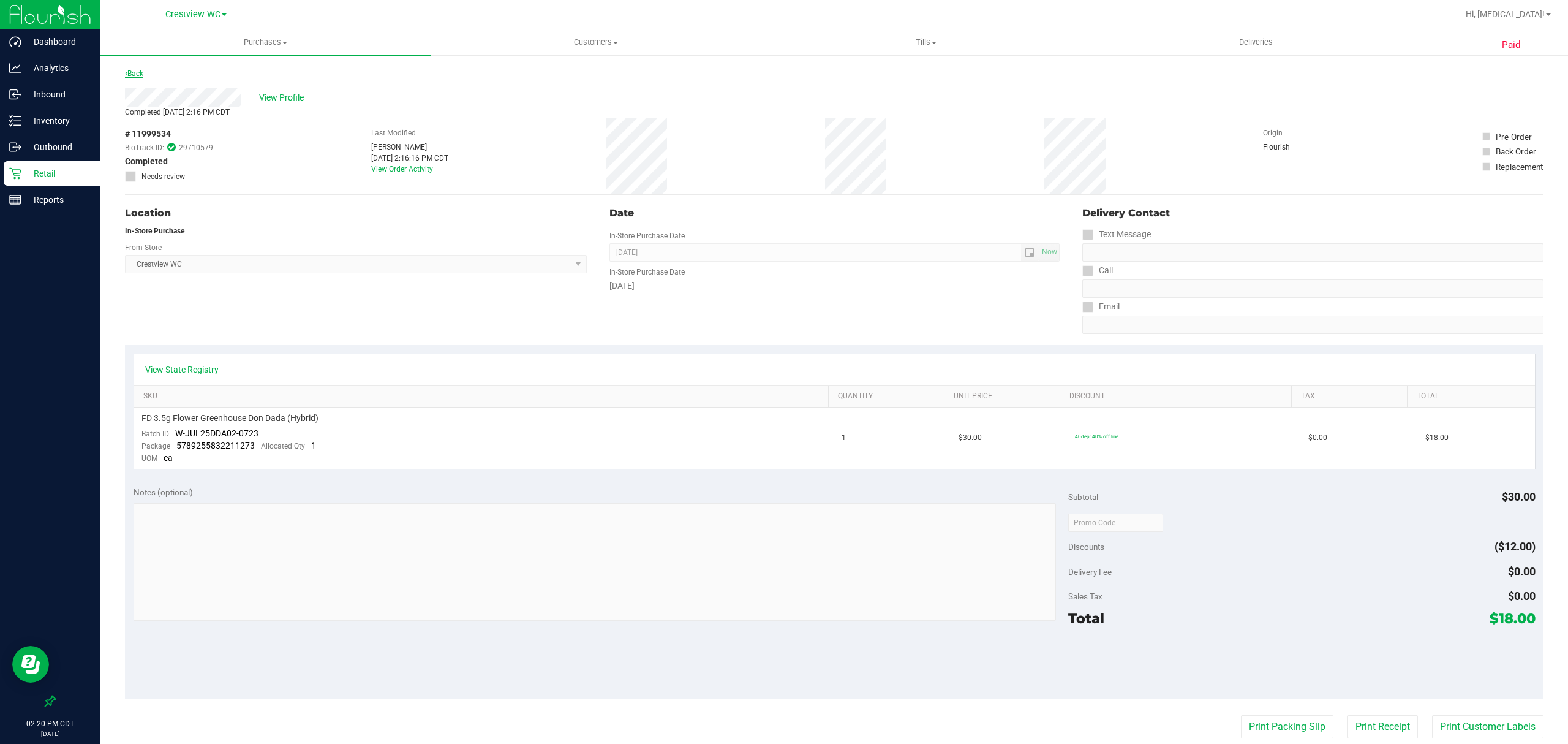
click at [140, 74] on link "Back" at bounding box center [134, 74] width 18 height 9
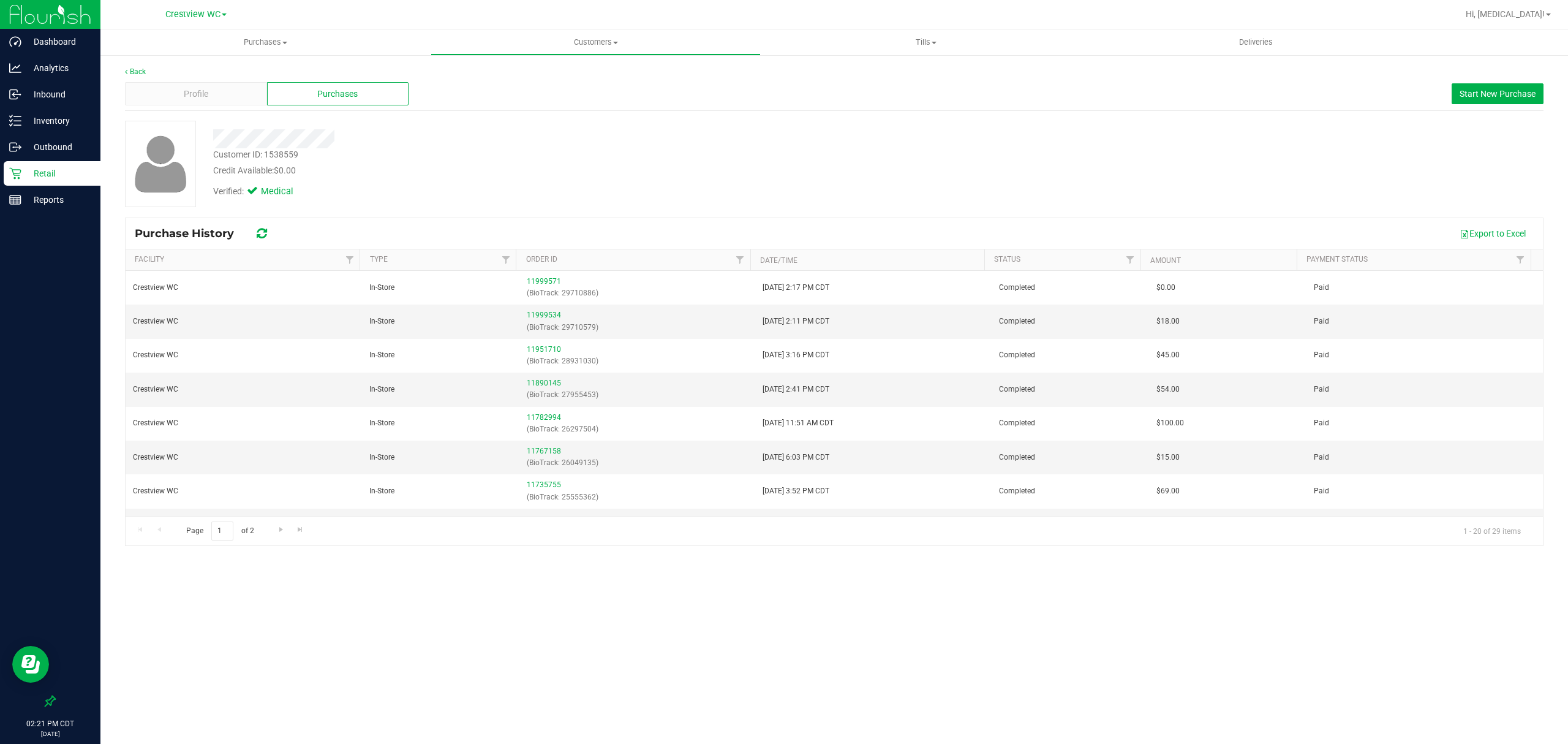
click at [668, 149] on div "Customer ID: 1538559 Credit Available: $0.00" at bounding box center [563, 163] width 719 height 29
click at [902, 136] on div at bounding box center [563, 138] width 719 height 19
click at [885, 207] on div "Customer ID: 1538559 Credit Available: $0.00 Verified: Medical" at bounding box center [834, 168] width 1419 height 96
click at [804, 150] on div "Customer ID: 1538559 Credit Available: $0.00" at bounding box center [563, 163] width 719 height 29
